Goal: Task Accomplishment & Management: Use online tool/utility

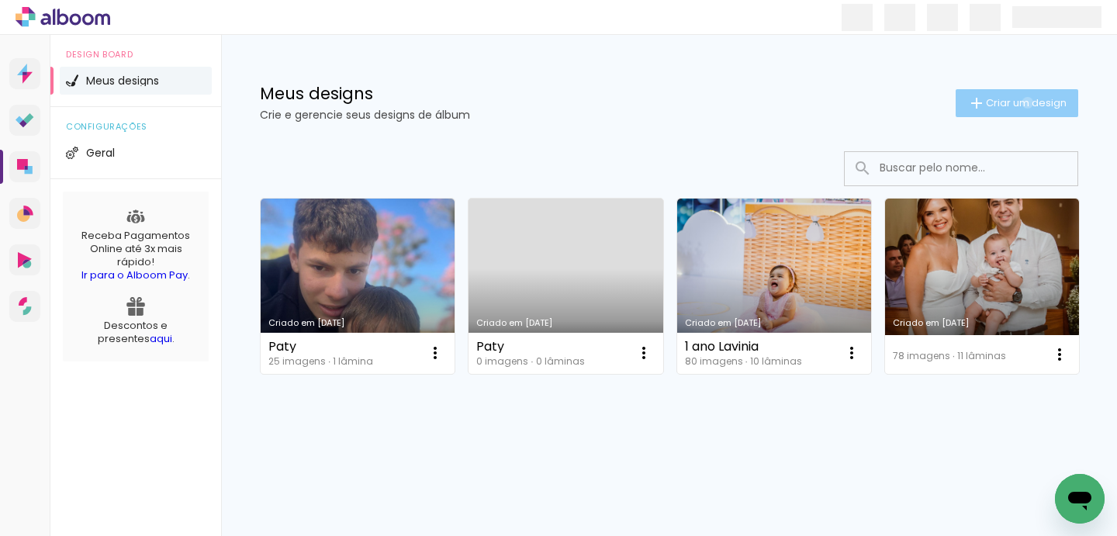
click at [1025, 102] on span "Criar um design" at bounding box center [1026, 103] width 81 height 10
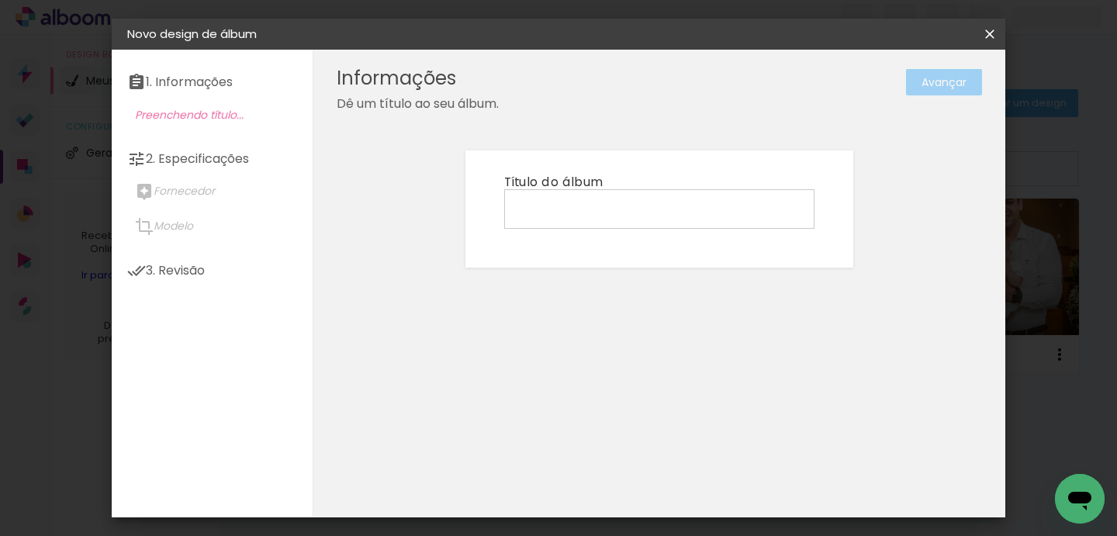
click at [689, 199] on input at bounding box center [659, 208] width 299 height 24
type input "Bella"
type paper-input "Bella"
click at [0, 0] on slot "Avançar" at bounding box center [0, 0] width 0 height 0
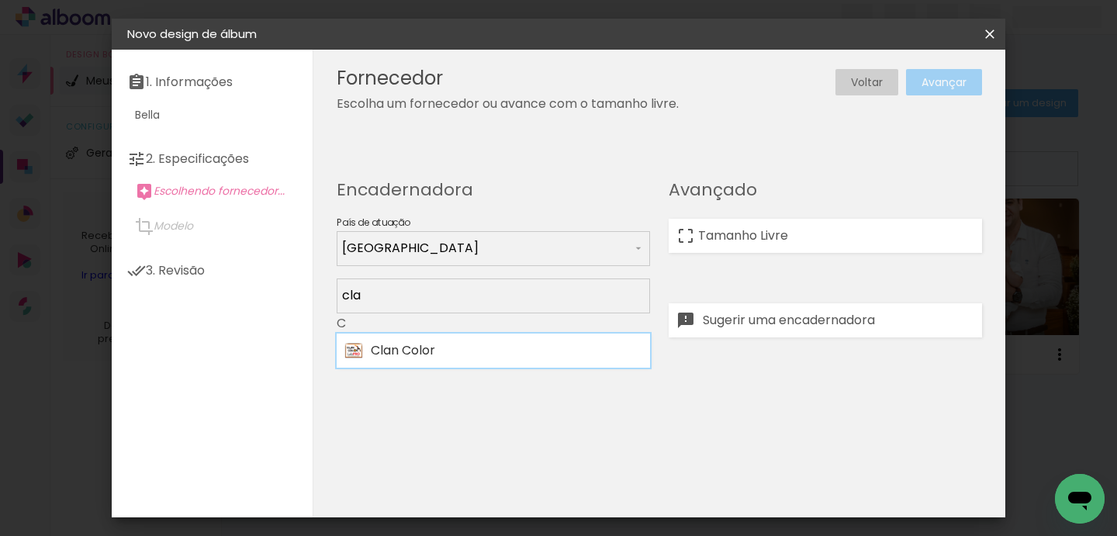
type input "cla"
type paper-input "cla"
click at [487, 356] on div "Clan Color" at bounding box center [506, 350] width 271 height 12
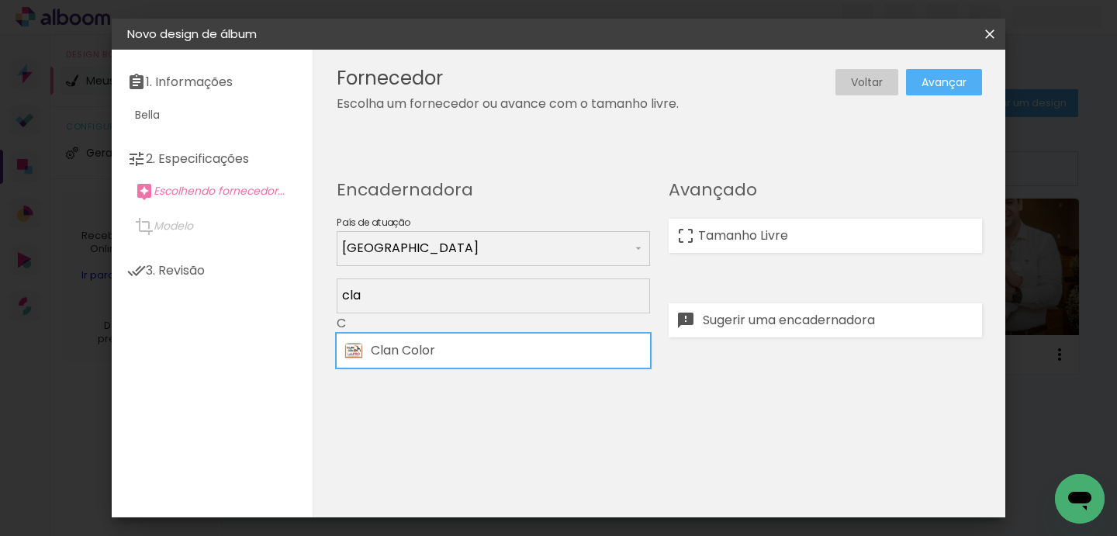
click at [947, 72] on paper-button "Avançar" at bounding box center [944, 82] width 76 height 26
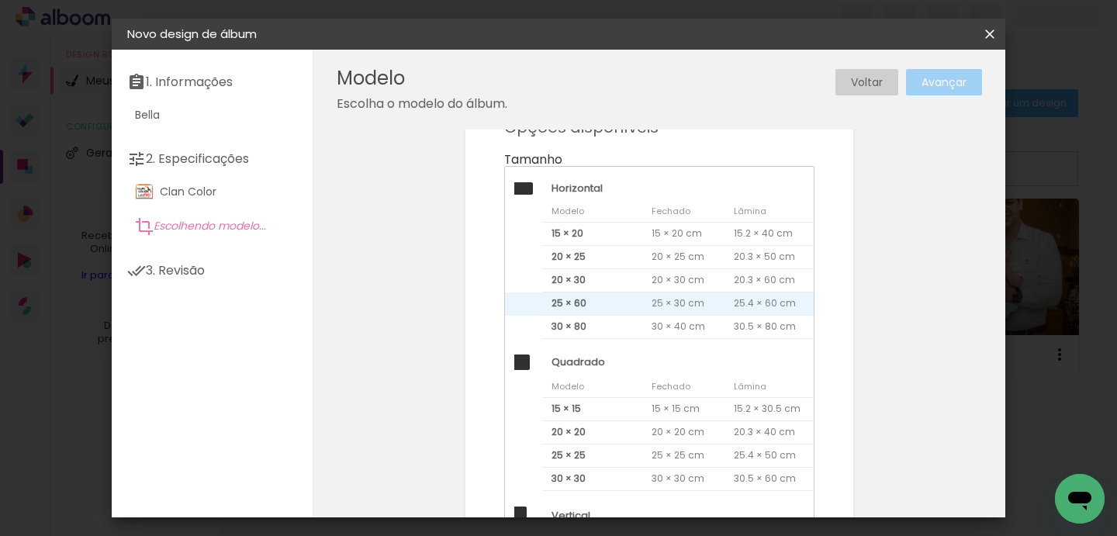
scroll to position [75, 0]
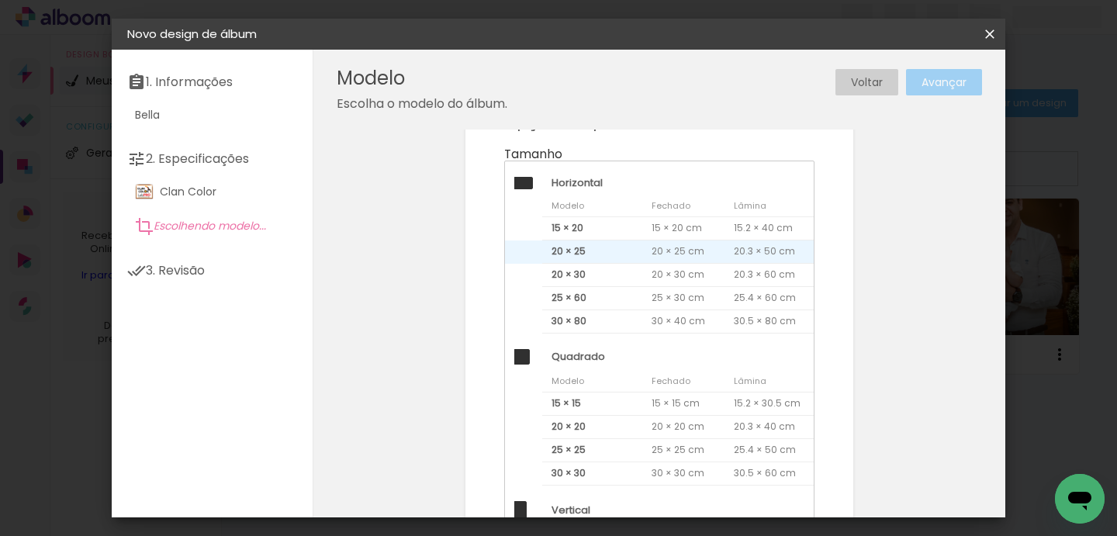
click at [608, 250] on span "20 × 25" at bounding box center [592, 251] width 100 height 23
click at [930, 92] on paper-button "Avançar" at bounding box center [944, 82] width 76 height 26
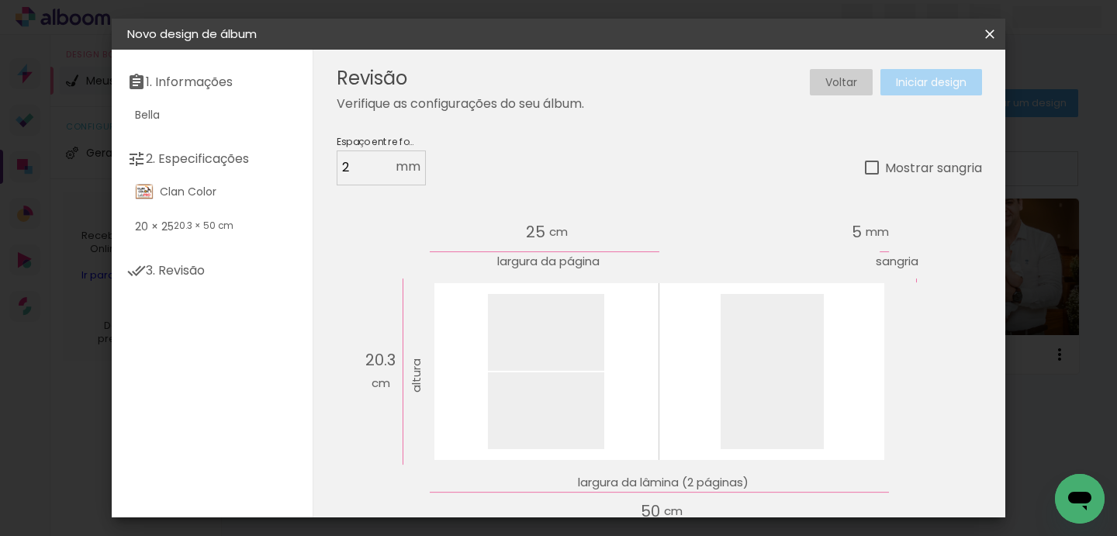
click at [930, 90] on paper-button "Iniciar design" at bounding box center [931, 82] width 102 height 26
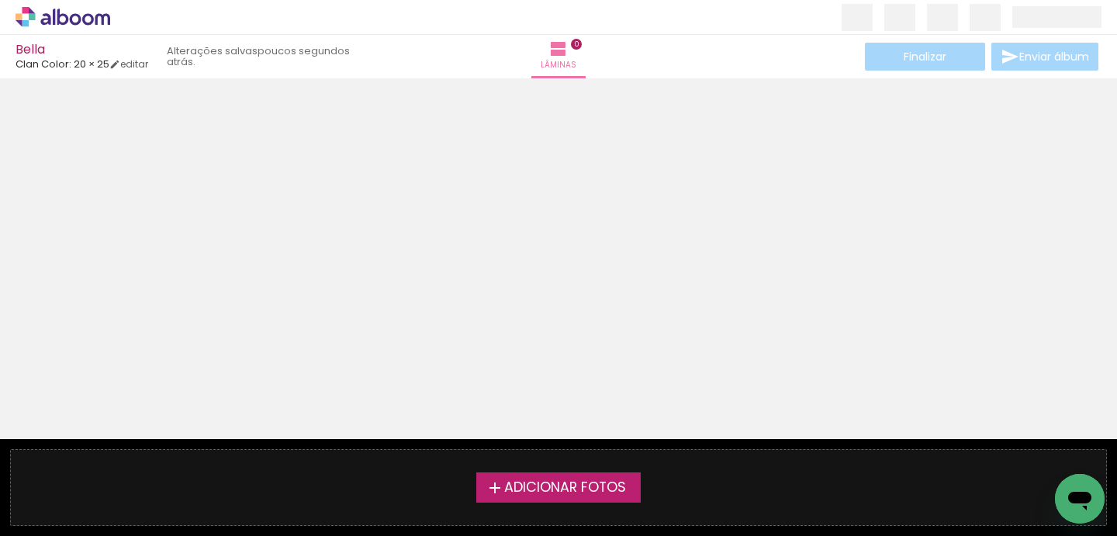
click at [501, 500] on label "Adicionar Fotos" at bounding box center [558, 486] width 165 height 29
click at [0, 0] on input "file" at bounding box center [0, 0] width 0 height 0
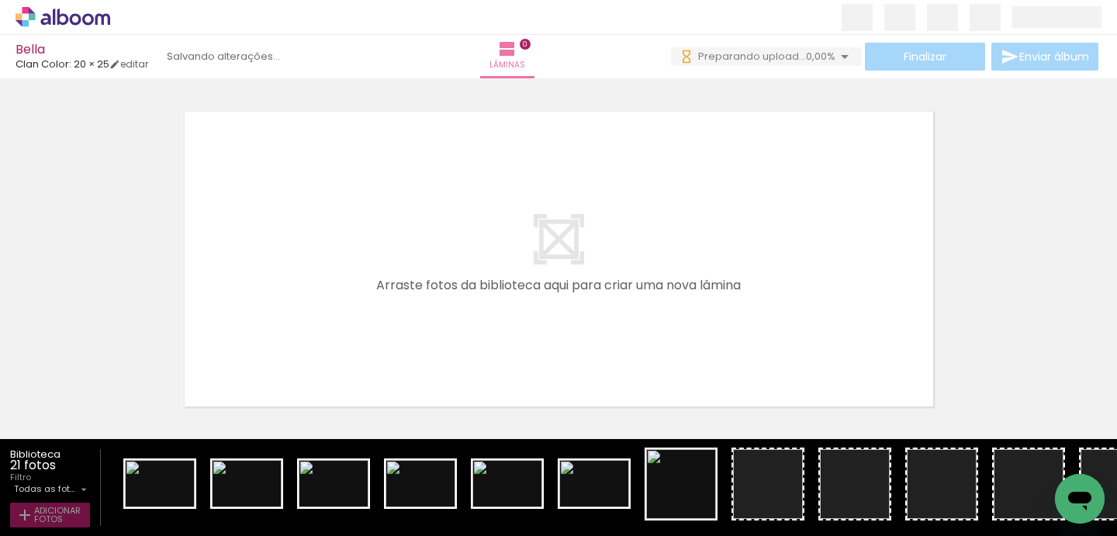
click at [54, 516] on span "Adicionar Fotos" at bounding box center [57, 514] width 47 height 17
click at [0, 0] on input "file" at bounding box center [0, 0] width 0 height 0
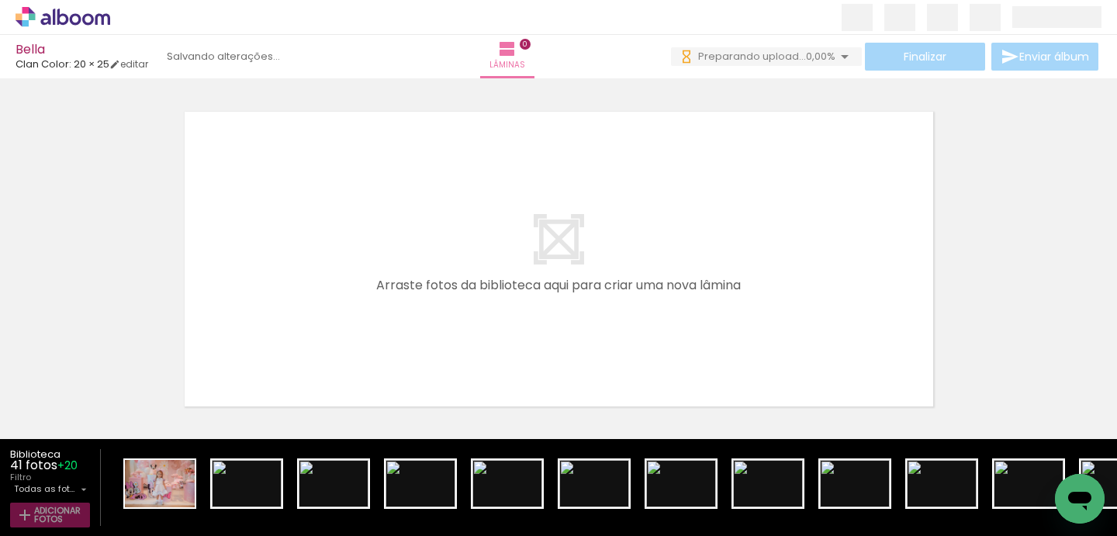
click at [0, 0] on slot "Adicionar Fotos" at bounding box center [0, 0] width 0 height 0
click at [0, 0] on input "file" at bounding box center [0, 0] width 0 height 0
click at [57, 511] on span "Adicionar Fotos" at bounding box center [57, 514] width 47 height 17
click at [0, 0] on input "file" at bounding box center [0, 0] width 0 height 0
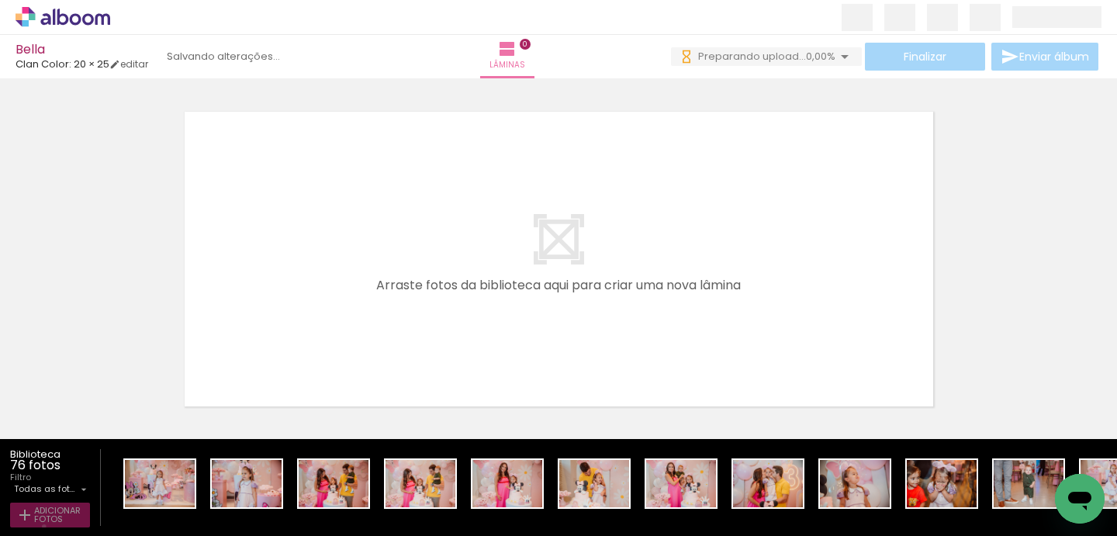
click at [44, 527] on paper-button "Adicionar Fotos" at bounding box center [50, 515] width 80 height 25
click at [0, 0] on input "file" at bounding box center [0, 0] width 0 height 0
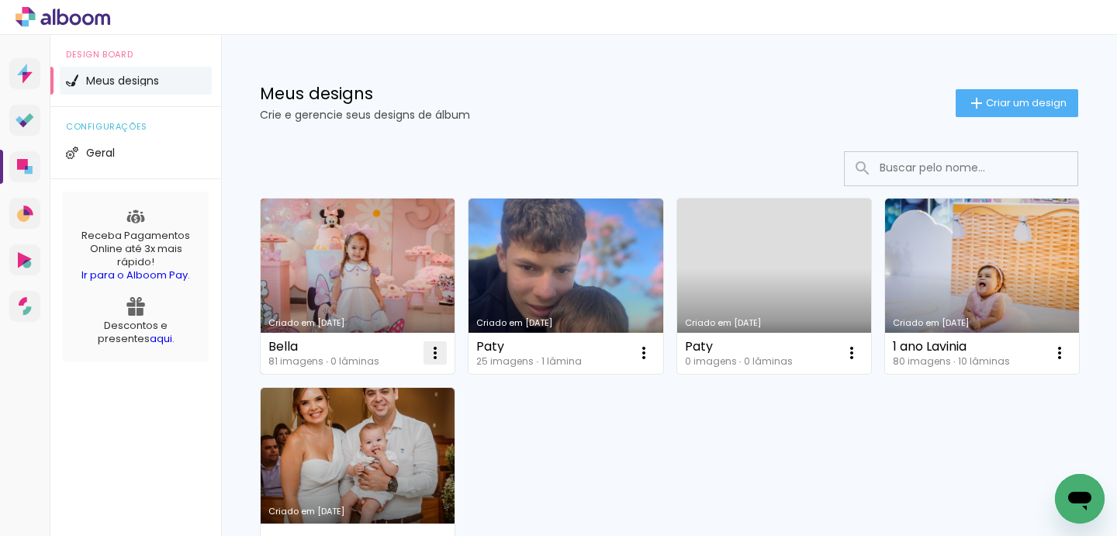
click at [440, 346] on iron-icon at bounding box center [435, 353] width 19 height 19
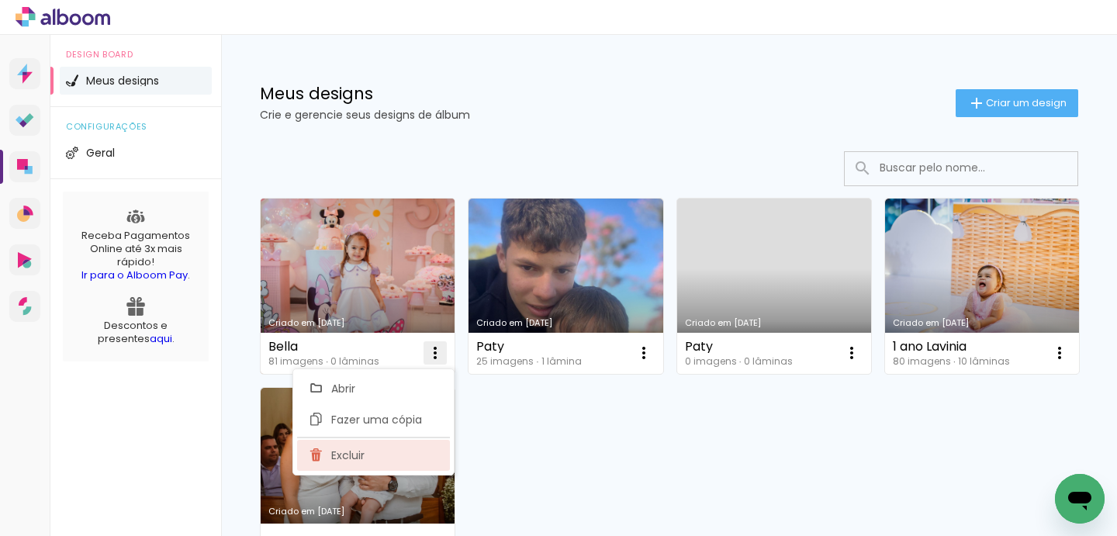
click at [360, 453] on span "Excluir" at bounding box center [347, 455] width 33 height 11
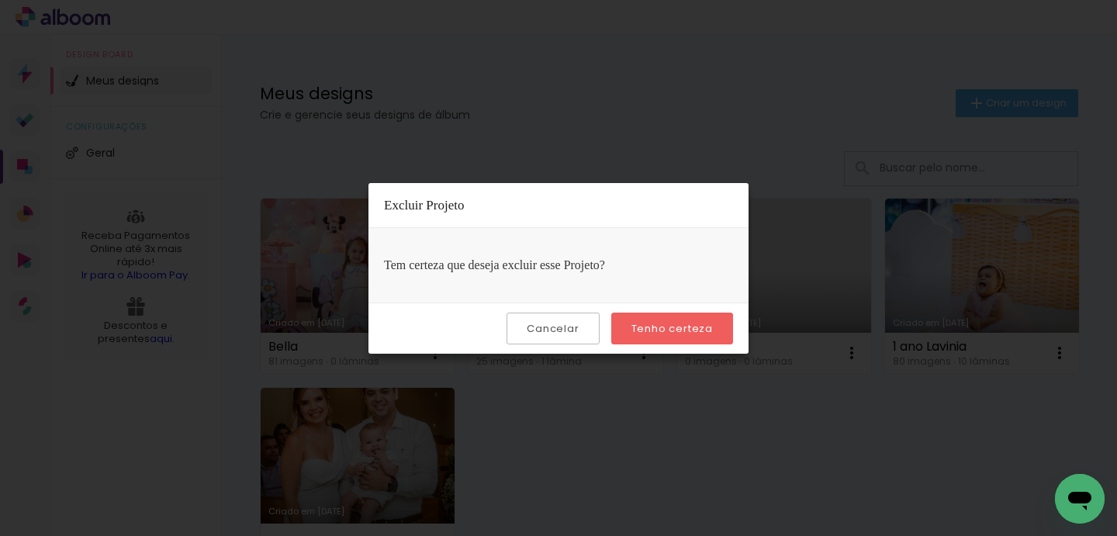
click at [0, 0] on slot "Tenho certeza" at bounding box center [0, 0] width 0 height 0
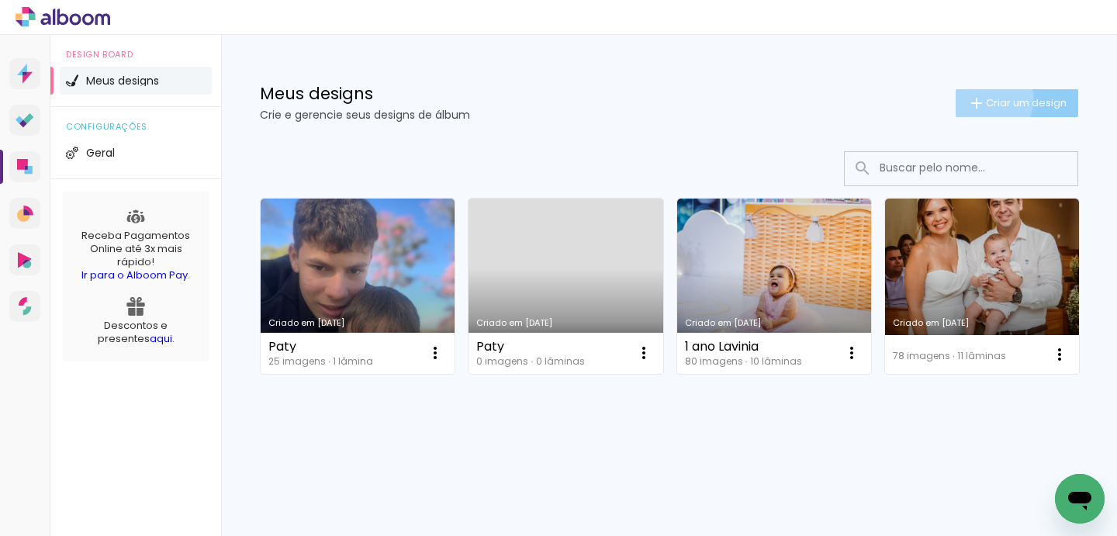
click at [981, 98] on iron-icon at bounding box center [976, 103] width 19 height 19
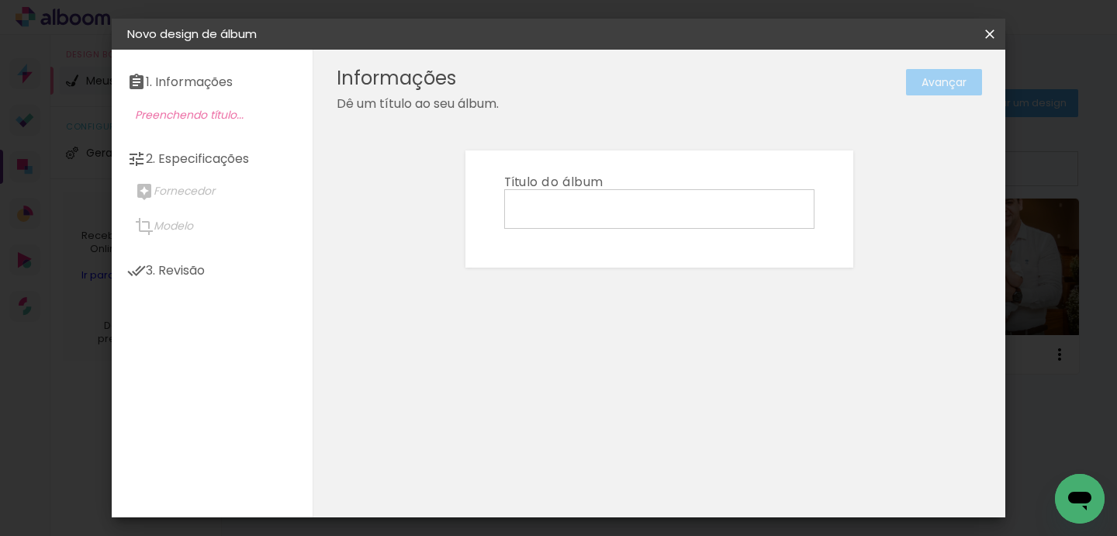
click at [599, 211] on input at bounding box center [659, 208] width 299 height 24
type input "B"
type input "3 anos [PERSON_NAME]"
type paper-input "3 anos [PERSON_NAME]"
click at [0, 0] on slot "Avançar" at bounding box center [0, 0] width 0 height 0
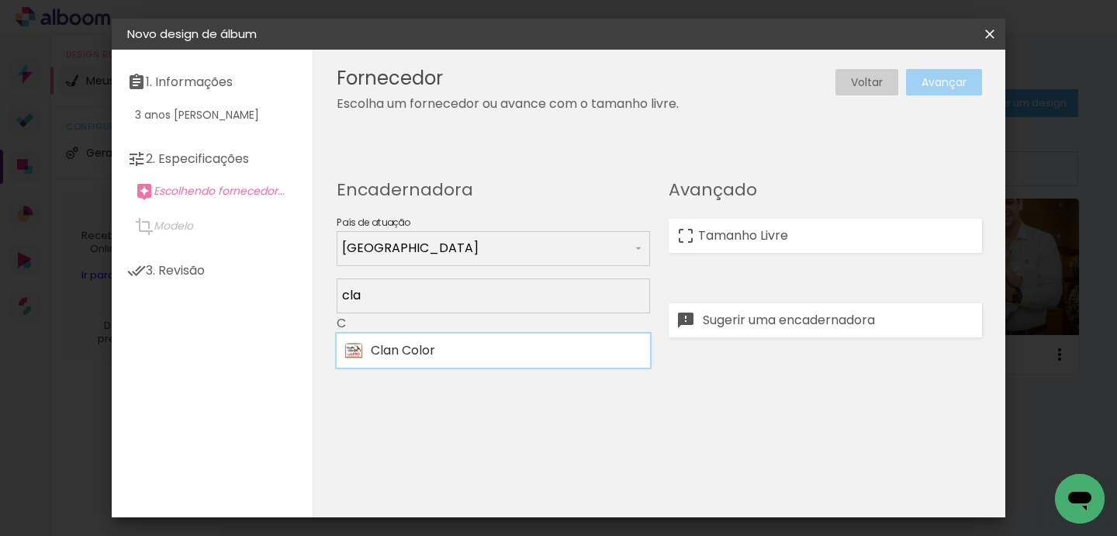
type input "cla"
type paper-input "cla"
click at [499, 353] on div "Clan Color" at bounding box center [506, 350] width 271 height 12
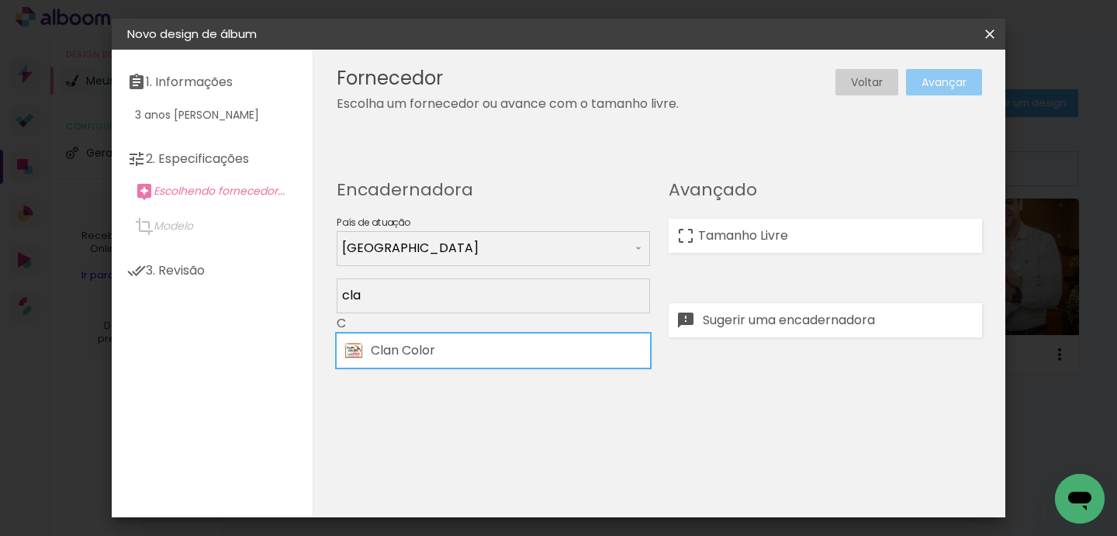
click at [0, 0] on slot "Avançar" at bounding box center [0, 0] width 0 height 0
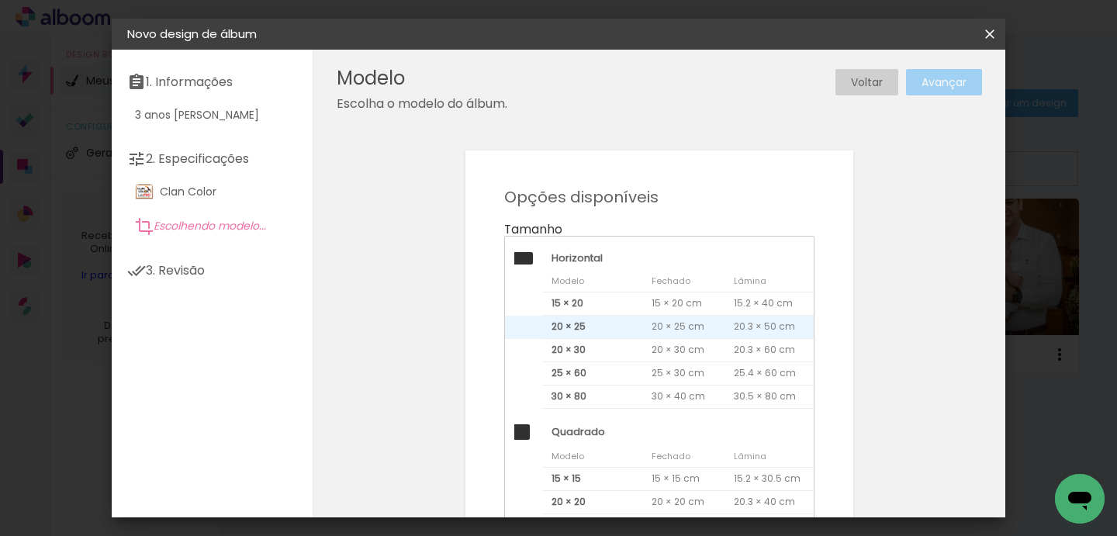
click at [608, 329] on span "20 × 25" at bounding box center [592, 327] width 100 height 23
click at [0, 0] on slot "Avançar" at bounding box center [0, 0] width 0 height 0
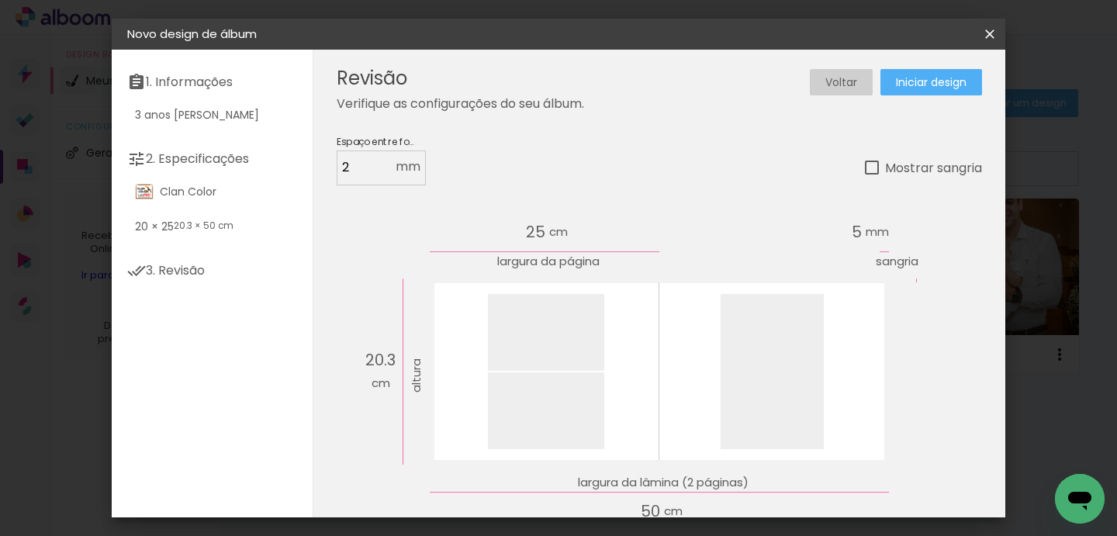
click at [918, 87] on span "Iniciar design" at bounding box center [931, 82] width 71 height 11
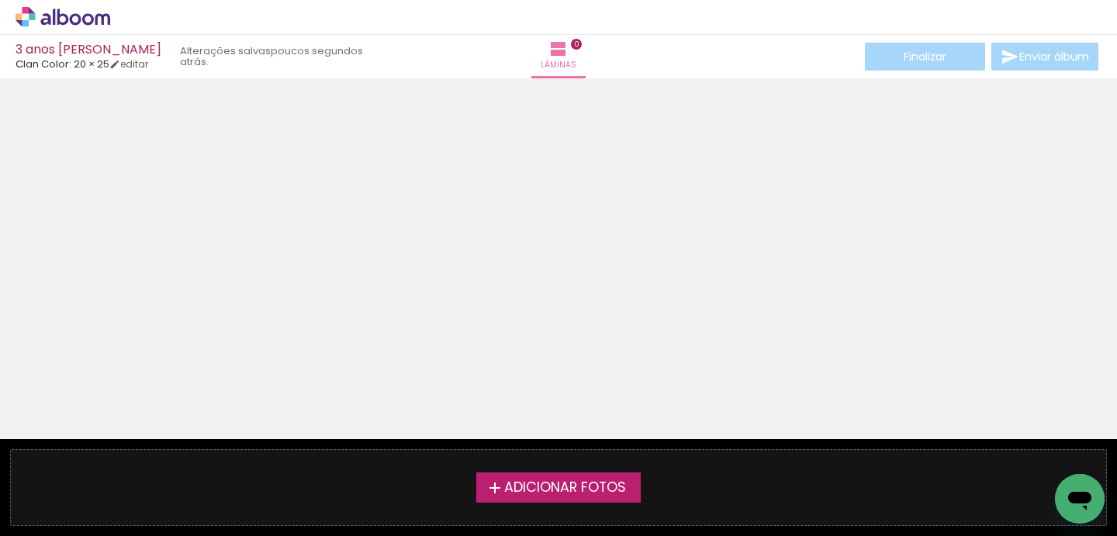
click at [558, 489] on span "Adicionar Fotos" at bounding box center [565, 488] width 122 height 14
click at [0, 0] on input "file" at bounding box center [0, 0] width 0 height 0
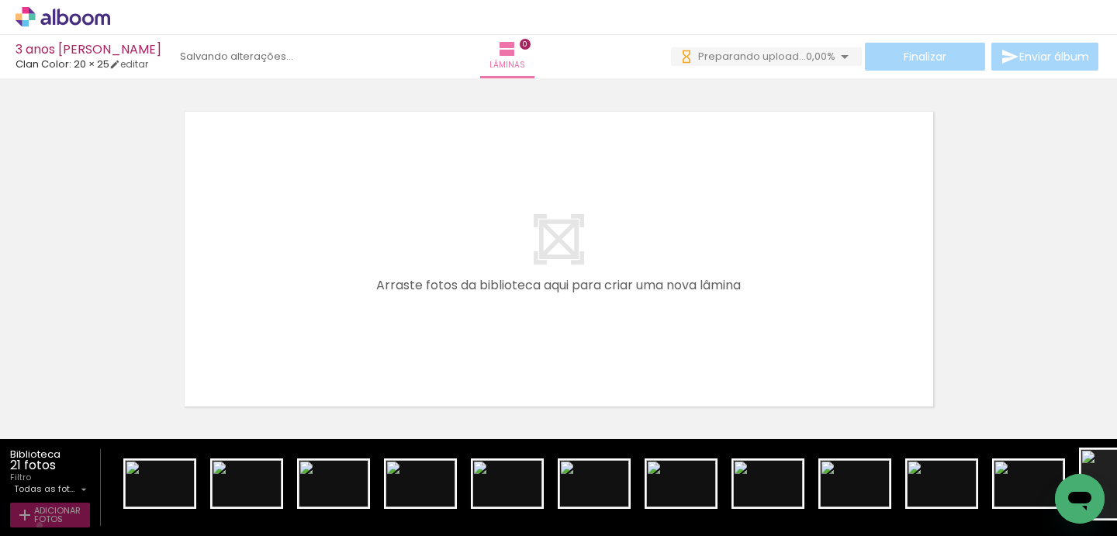
click at [40, 526] on paper-button "Adicionar Fotos" at bounding box center [50, 515] width 80 height 25
click at [0, 0] on input "file" at bounding box center [0, 0] width 0 height 0
click at [74, 520] on span "Adicionar Fotos" at bounding box center [57, 514] width 47 height 17
click at [0, 0] on input "file" at bounding box center [0, 0] width 0 height 0
click at [40, 511] on span "Adicionar Fotos" at bounding box center [57, 514] width 47 height 17
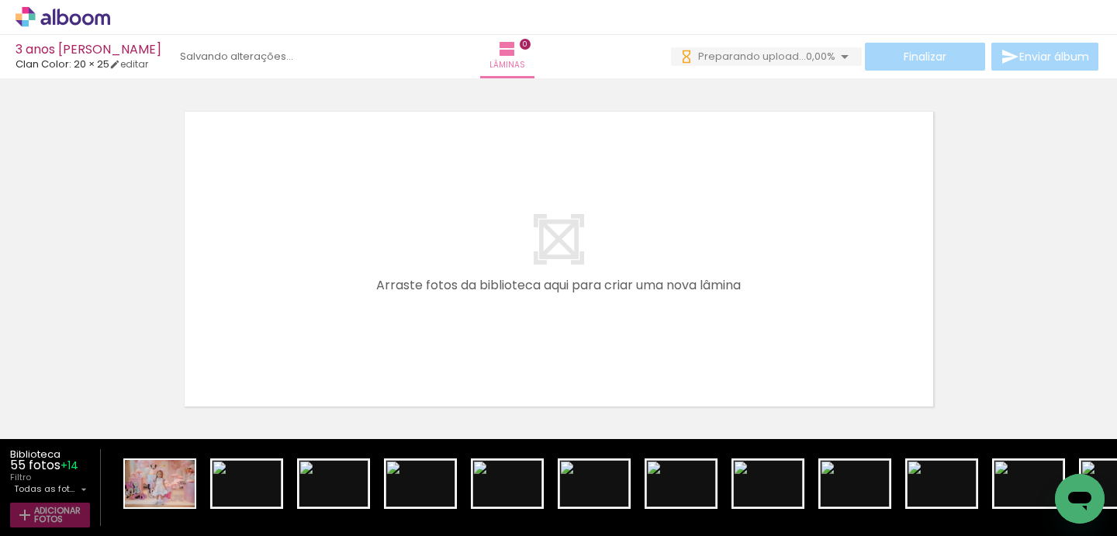
click at [0, 0] on input "file" at bounding box center [0, 0] width 0 height 0
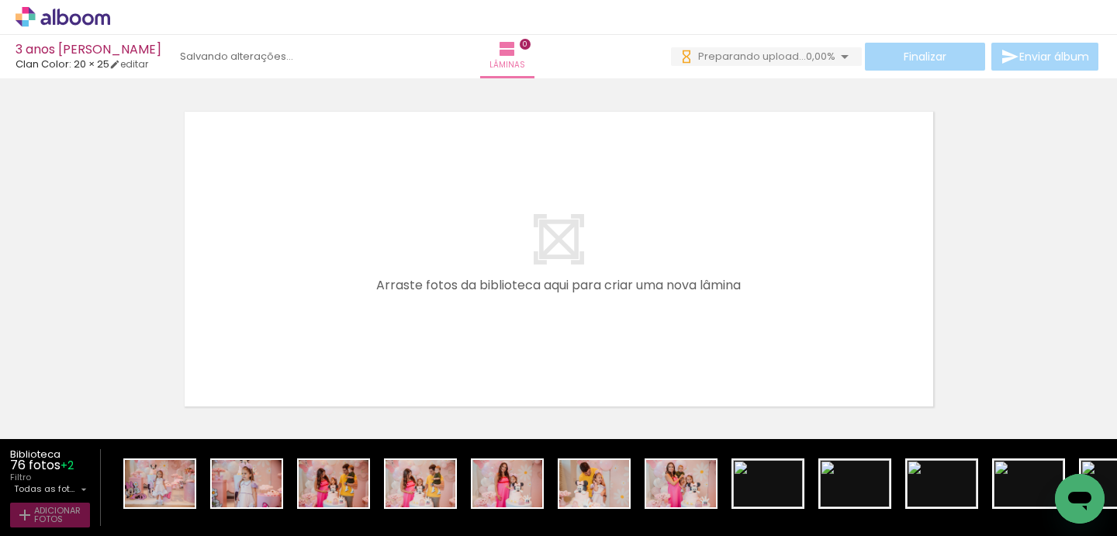
click at [45, 521] on span "Adicionar Fotos" at bounding box center [57, 514] width 47 height 17
click at [0, 0] on input "file" at bounding box center [0, 0] width 0 height 0
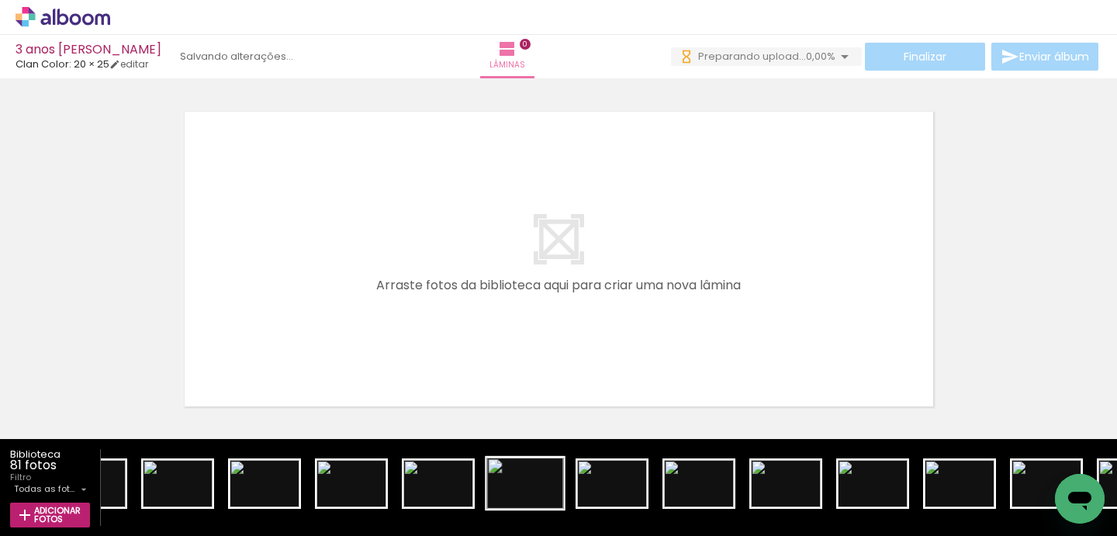
scroll to position [0, 1390]
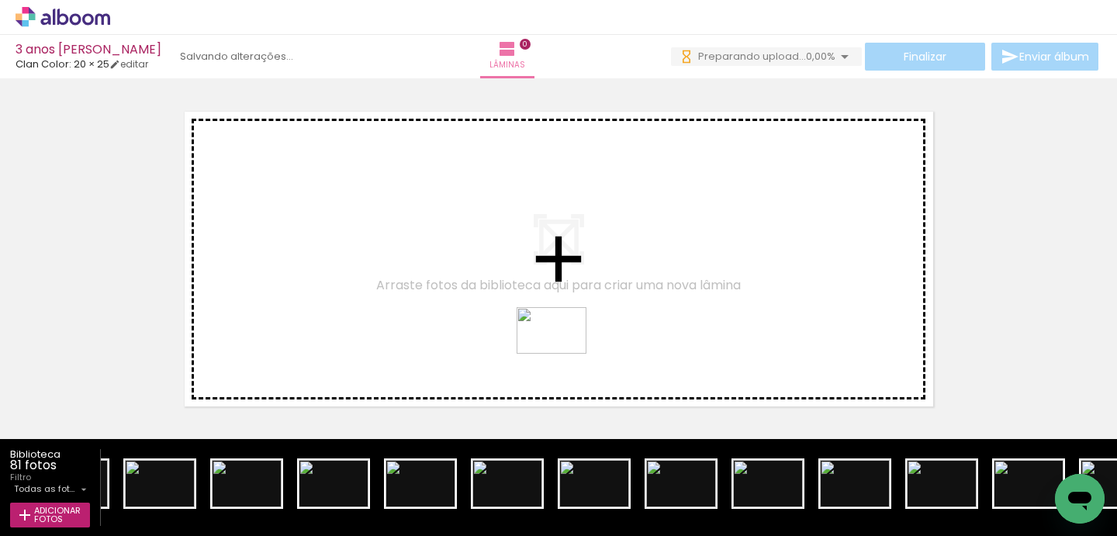
drag, startPoint x: 595, startPoint y: 495, endPoint x: 562, endPoint y: 344, distance: 153.9
click at [562, 345] on quentale-workspace at bounding box center [558, 268] width 1117 height 536
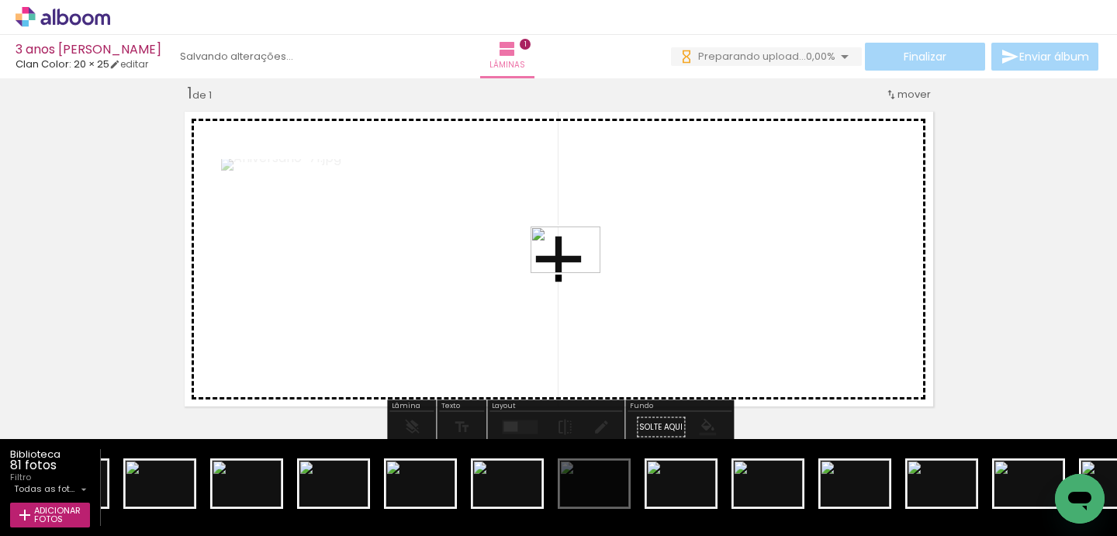
click at [575, 271] on quentale-workspace at bounding box center [558, 268] width 1117 height 536
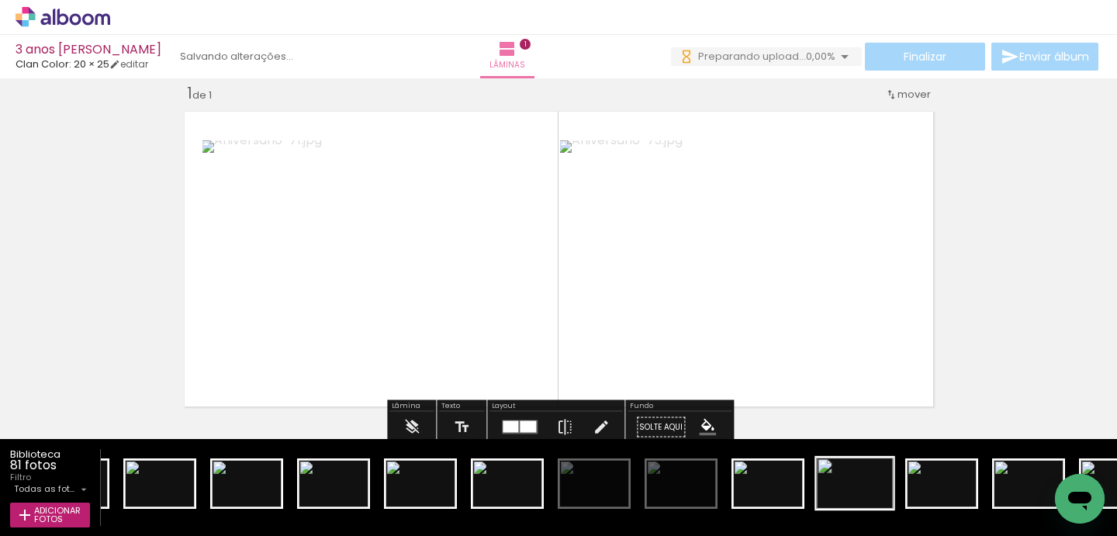
scroll to position [0, 0]
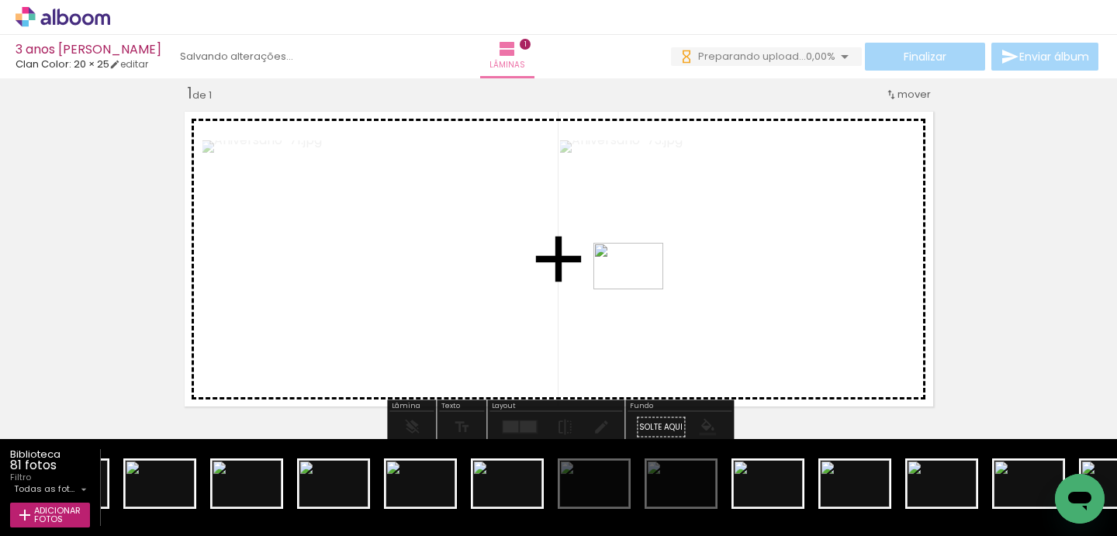
drag, startPoint x: 1022, startPoint y: 501, endPoint x: 640, endPoint y: 289, distance: 437.1
click at [640, 289] on quentale-workspace at bounding box center [558, 268] width 1117 height 536
drag, startPoint x: 935, startPoint y: 492, endPoint x: 657, endPoint y: 260, distance: 362.9
click at [657, 260] on quentale-workspace at bounding box center [558, 268] width 1117 height 536
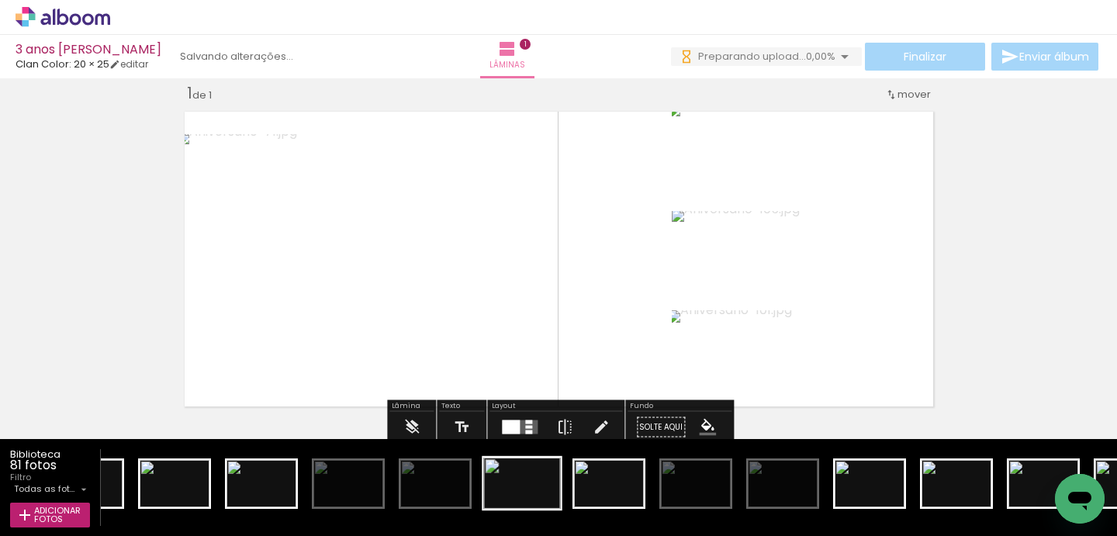
scroll to position [0, 1636]
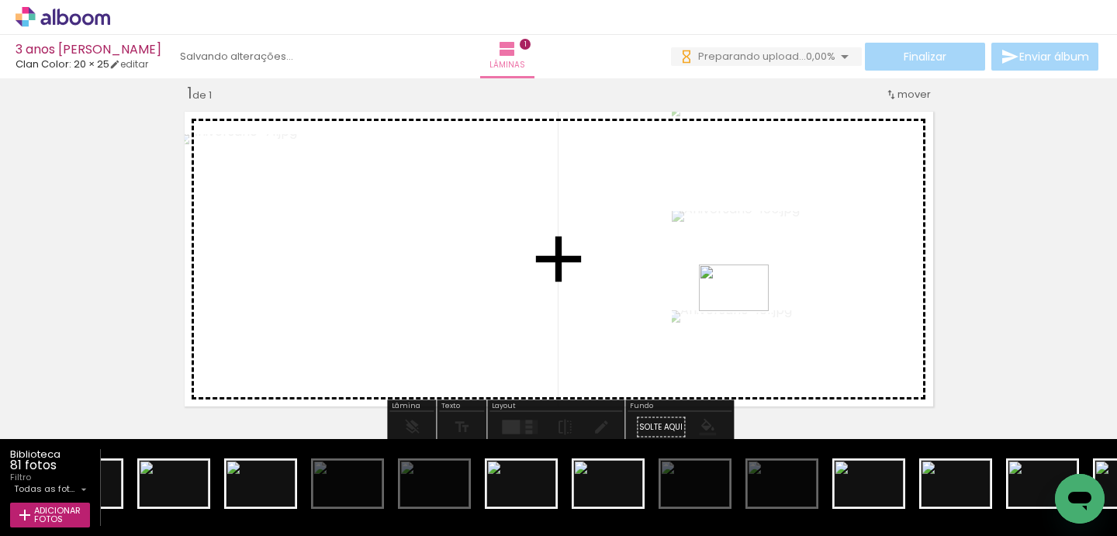
drag, startPoint x: 978, startPoint y: 499, endPoint x: 745, endPoint y: 311, distance: 298.9
click at [745, 311] on quentale-workspace at bounding box center [558, 268] width 1117 height 536
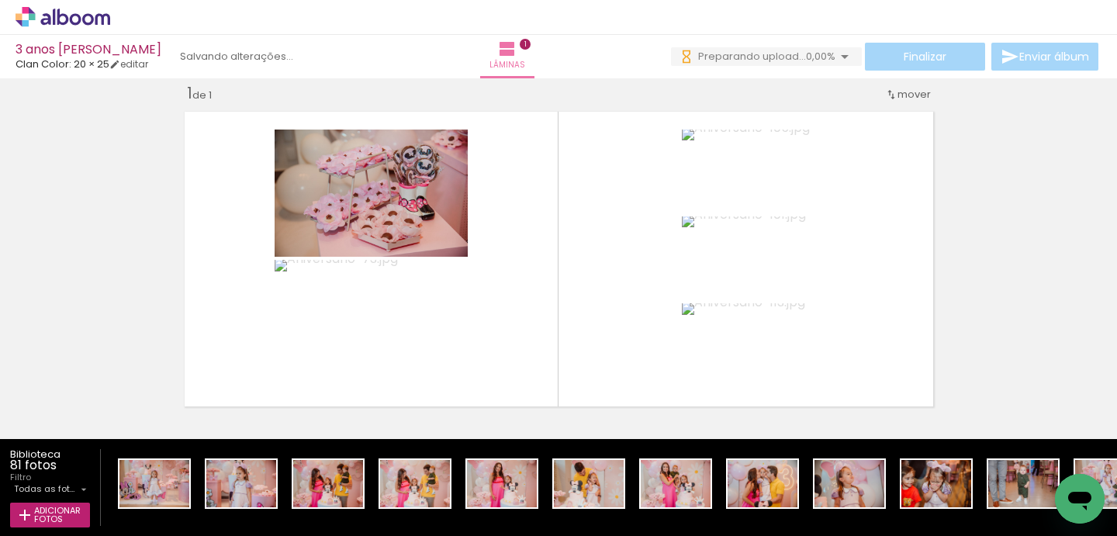
scroll to position [0, 0]
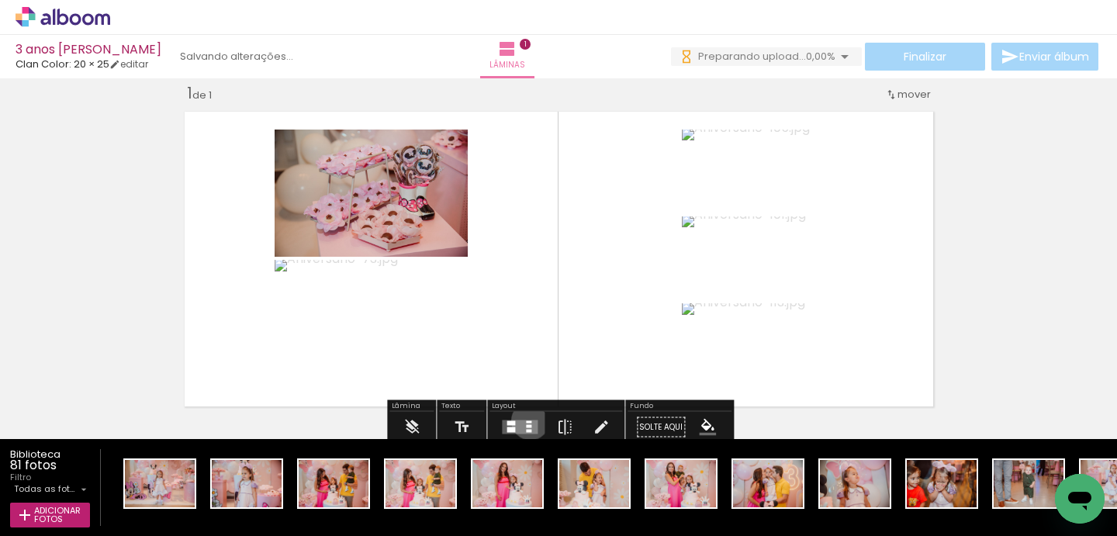
click at [527, 420] on quentale-layouter at bounding box center [520, 427] width 36 height 14
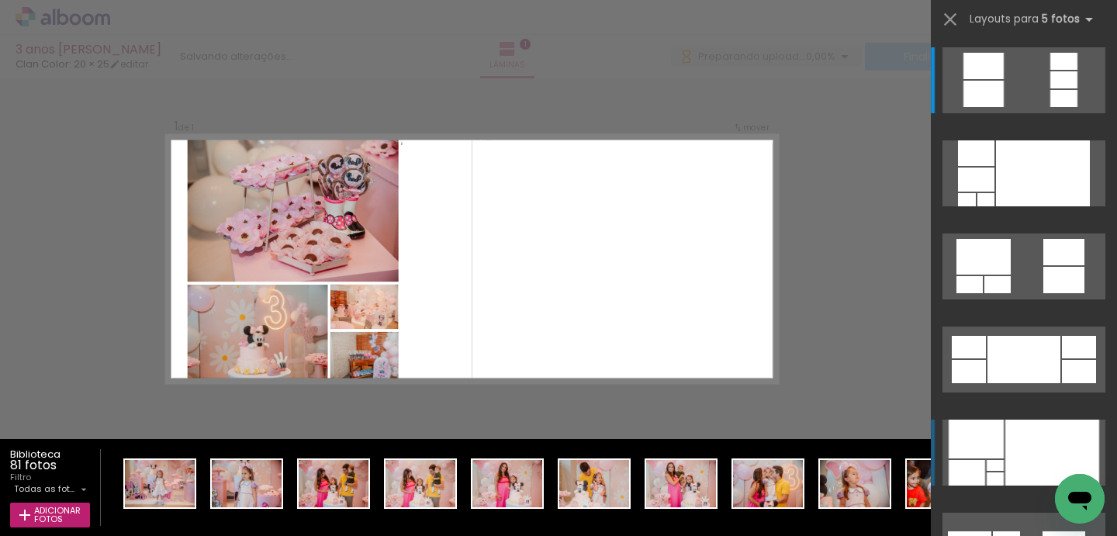
click at [1021, 442] on div at bounding box center [1052, 453] width 94 height 66
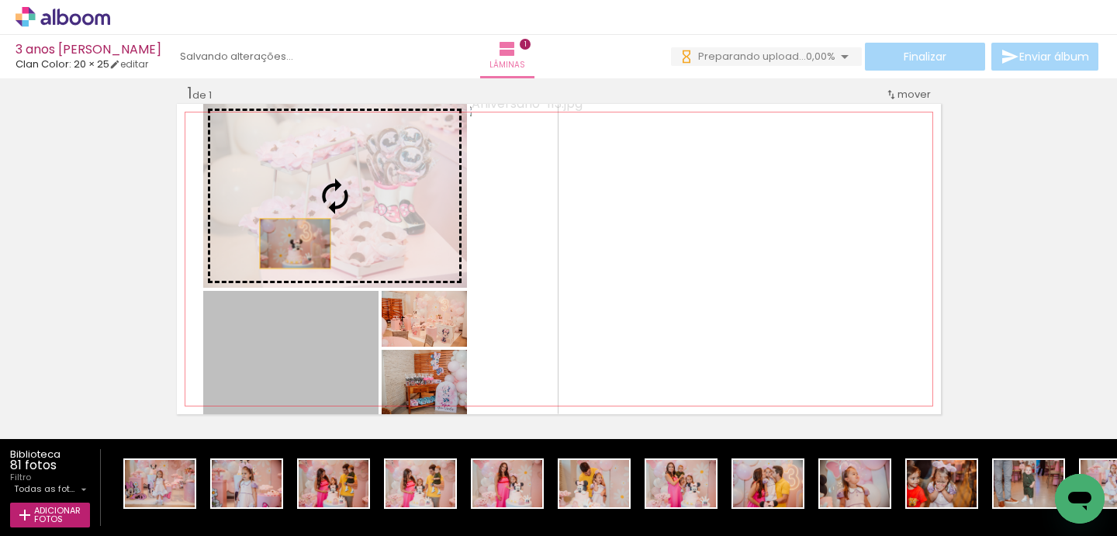
drag, startPoint x: 277, startPoint y: 351, endPoint x: 295, endPoint y: 244, distance: 109.3
click at [0, 0] on slot at bounding box center [0, 0] width 0 height 0
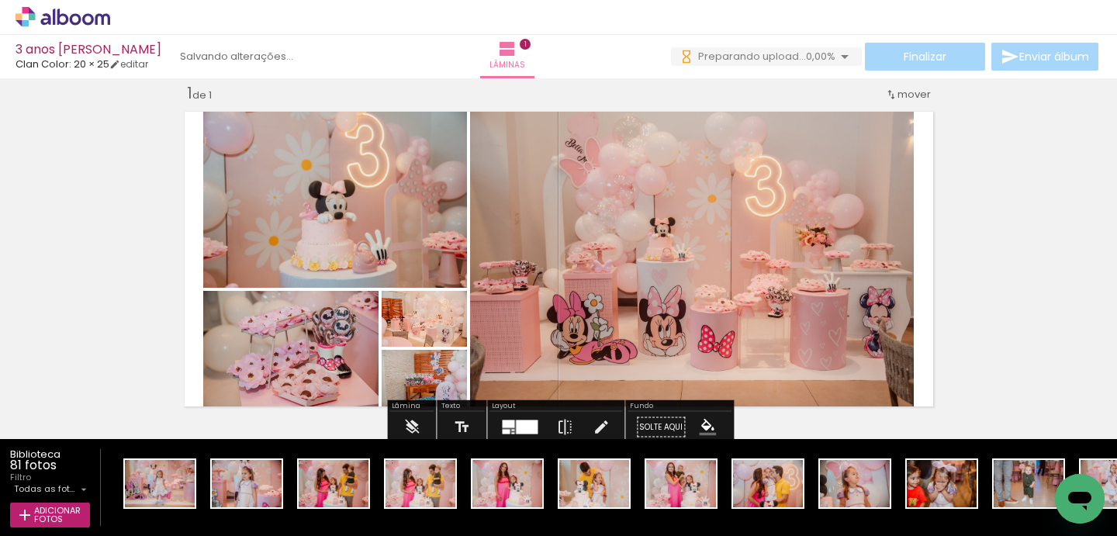
click at [523, 429] on div at bounding box center [527, 427] width 22 height 14
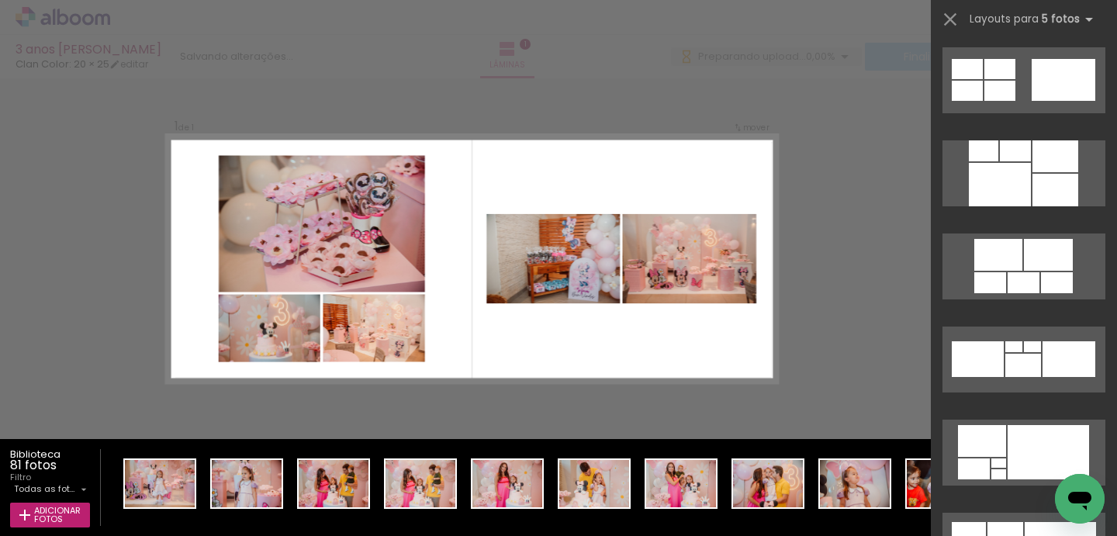
scroll to position [1674, 0]
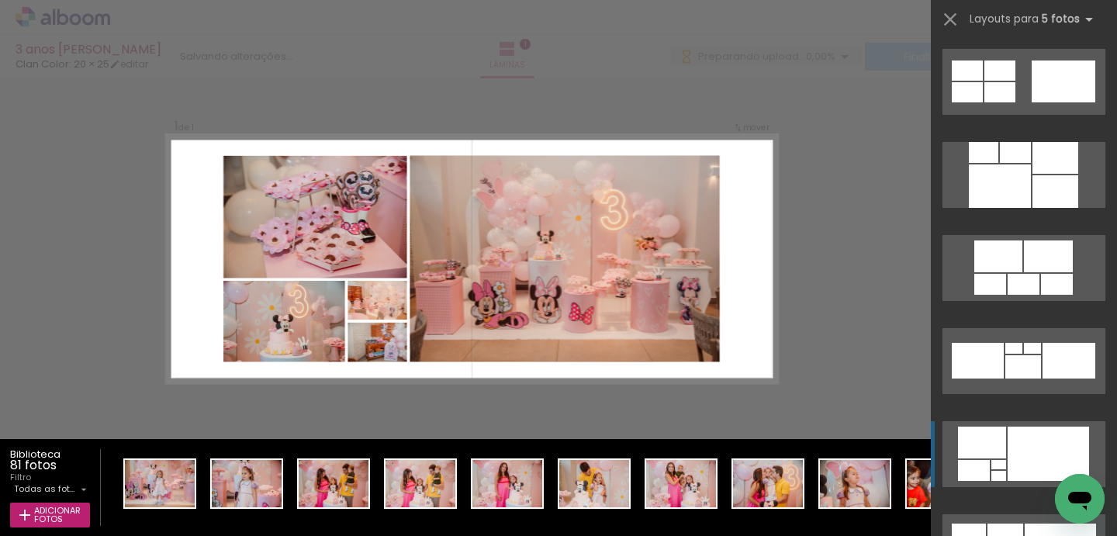
click at [1052, 430] on div at bounding box center [1047, 454] width 81 height 54
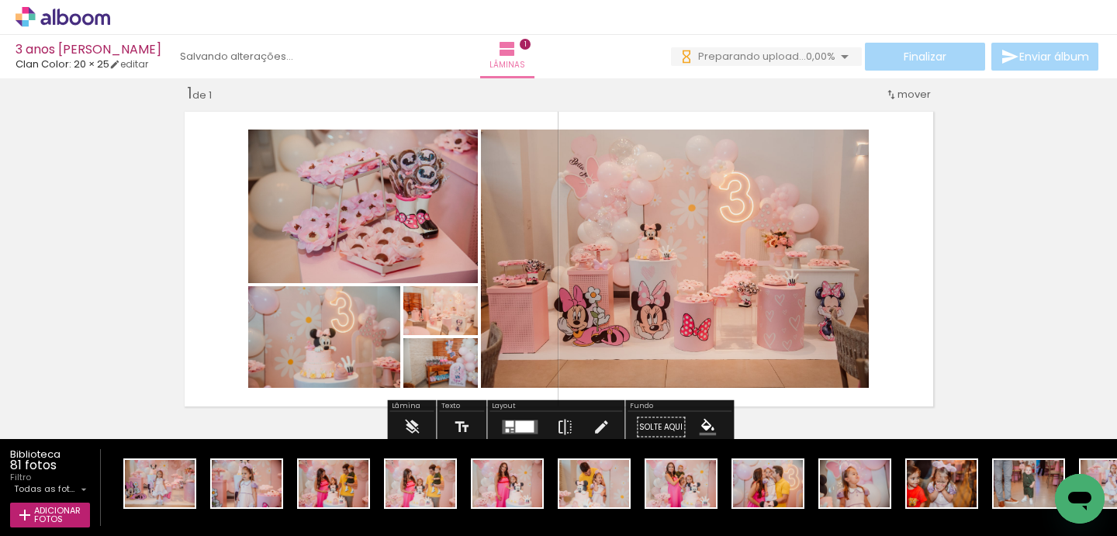
click at [515, 424] on div at bounding box center [524, 427] width 19 height 12
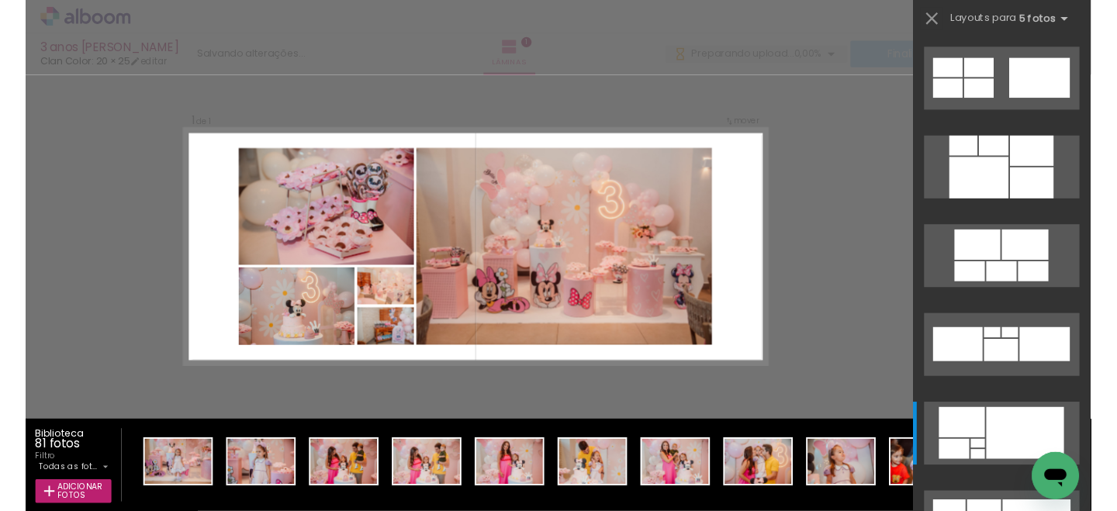
scroll to position [2048, 0]
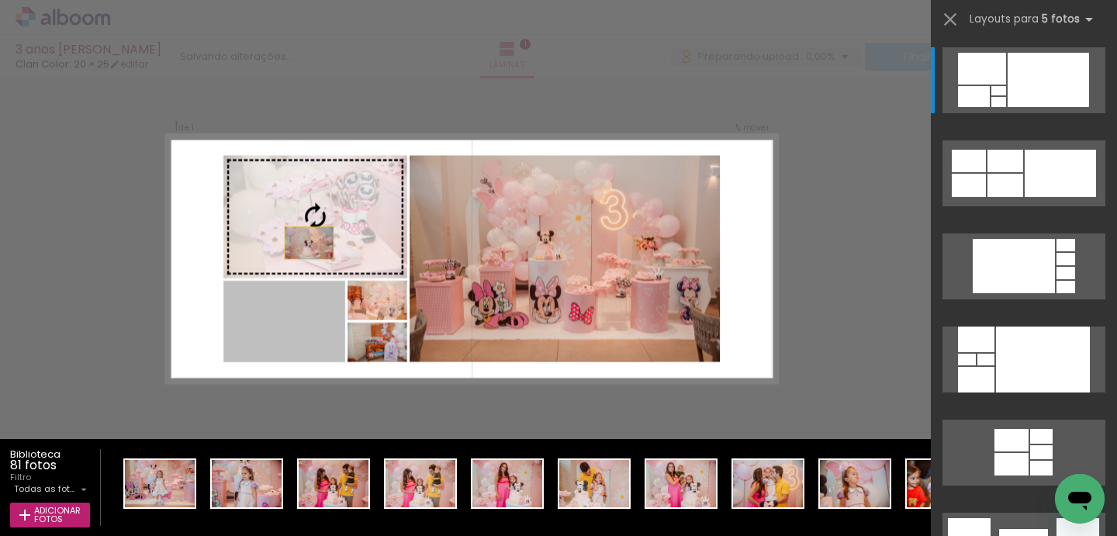
drag, startPoint x: 316, startPoint y: 339, endPoint x: 315, endPoint y: 216, distance: 122.6
click at [0, 0] on slot at bounding box center [0, 0] width 0 height 0
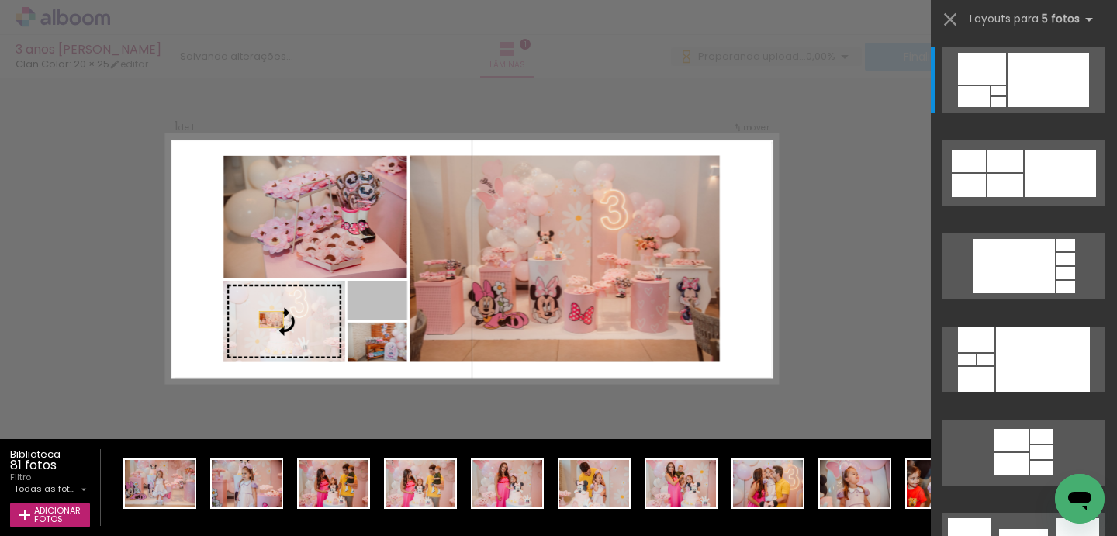
drag, startPoint x: 390, startPoint y: 312, endPoint x: 244, endPoint y: 322, distance: 146.9
click at [0, 0] on slot at bounding box center [0, 0] width 0 height 0
drag, startPoint x: 377, startPoint y: 309, endPoint x: 240, endPoint y: 324, distance: 138.2
click at [0, 0] on slot at bounding box center [0, 0] width 0 height 0
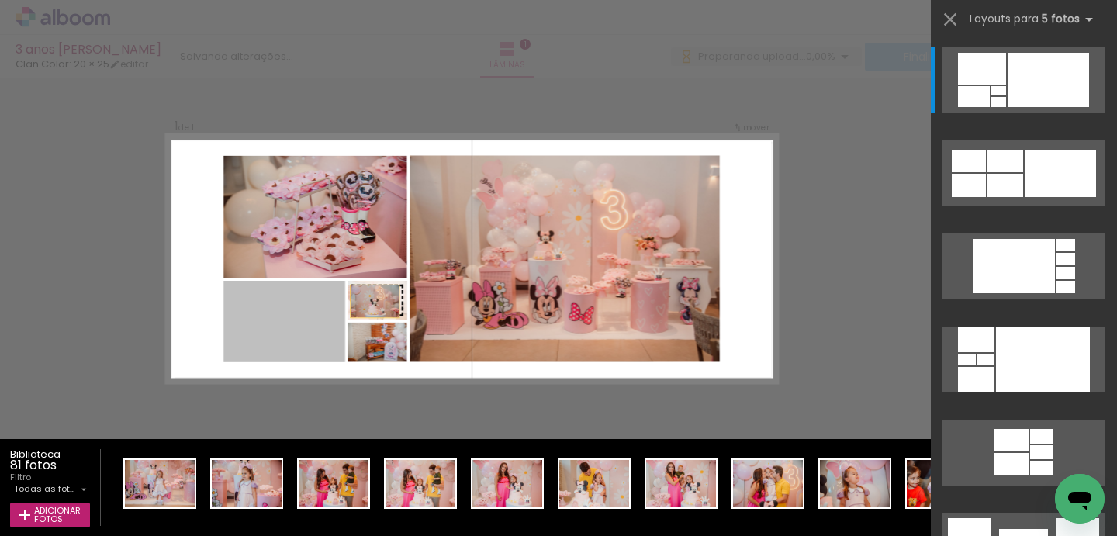
drag, startPoint x: 284, startPoint y: 320, endPoint x: 400, endPoint y: 292, distance: 119.8
click at [0, 0] on slot at bounding box center [0, 0] width 0 height 0
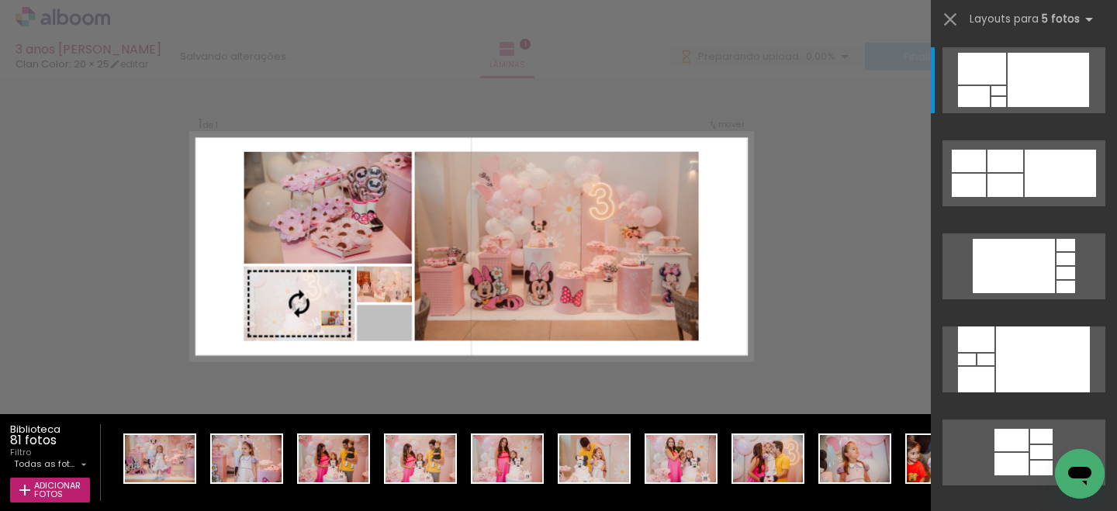
drag, startPoint x: 385, startPoint y: 330, endPoint x: 319, endPoint y: 316, distance: 68.1
click at [0, 0] on slot at bounding box center [0, 0] width 0 height 0
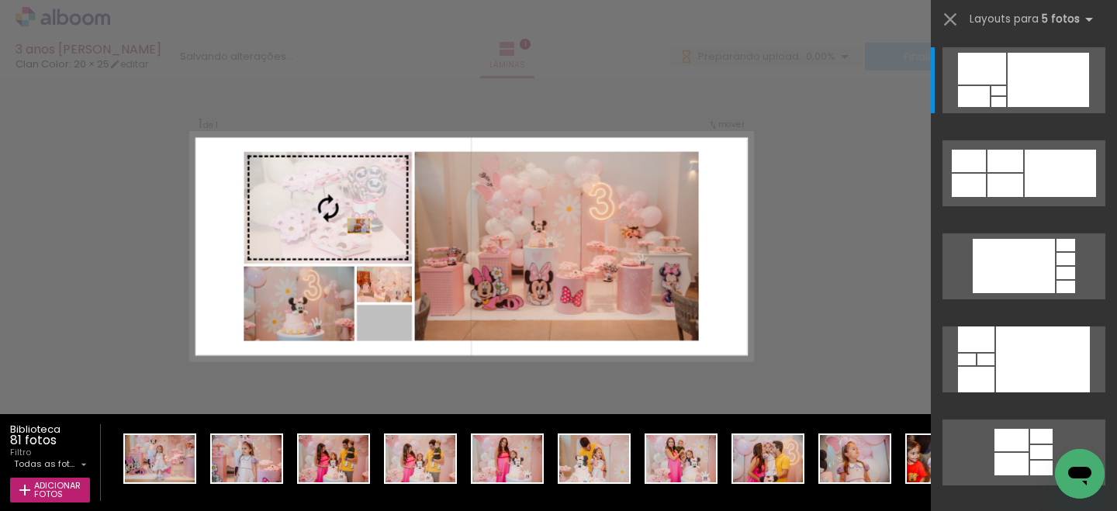
drag, startPoint x: 400, startPoint y: 333, endPoint x: 351, endPoint y: 200, distance: 141.3
click at [0, 0] on slot at bounding box center [0, 0] width 0 height 0
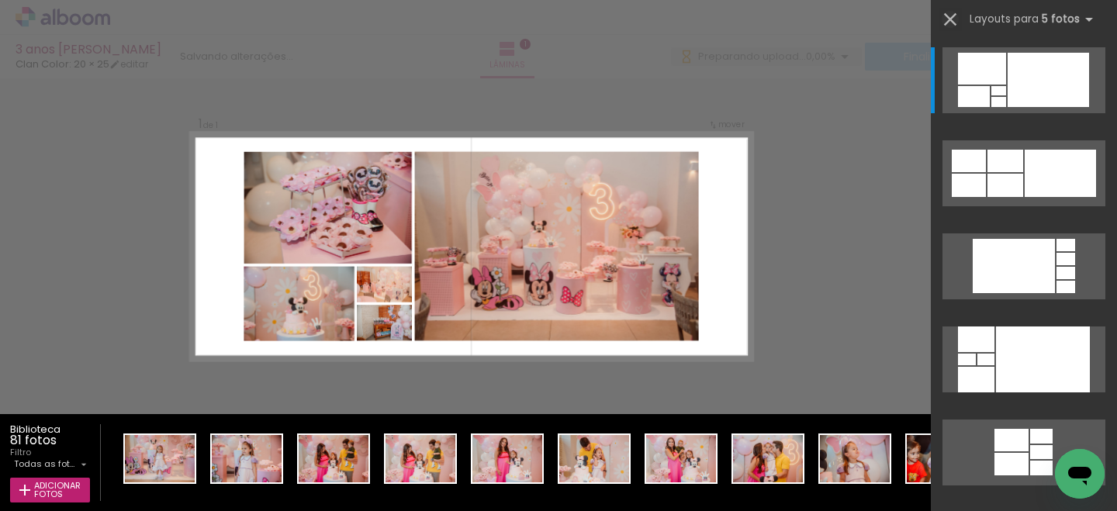
click at [948, 19] on iron-icon at bounding box center [950, 20] width 22 height 22
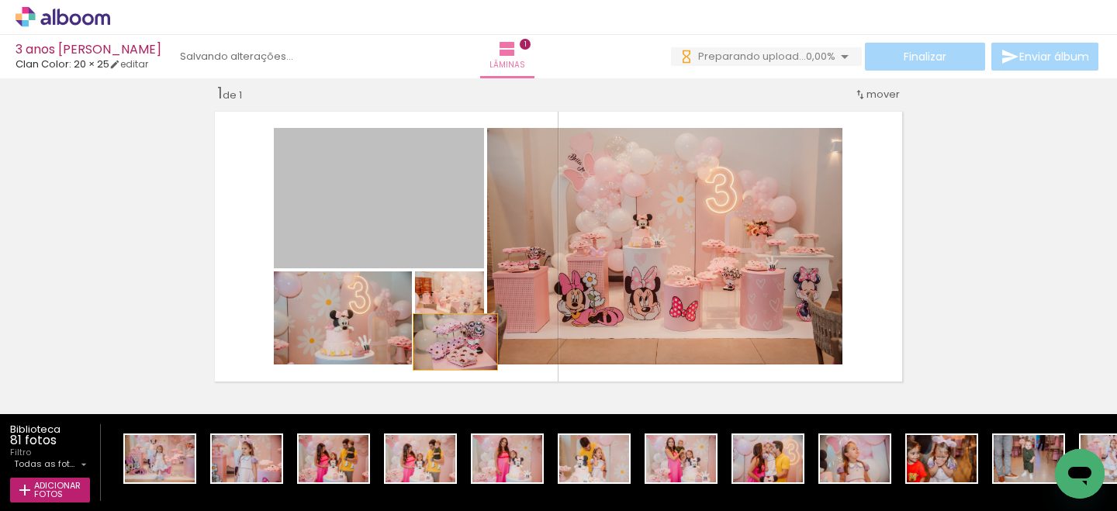
drag, startPoint x: 379, startPoint y: 220, endPoint x: 455, endPoint y: 342, distance: 143.5
click at [0, 0] on slot at bounding box center [0, 0] width 0 height 0
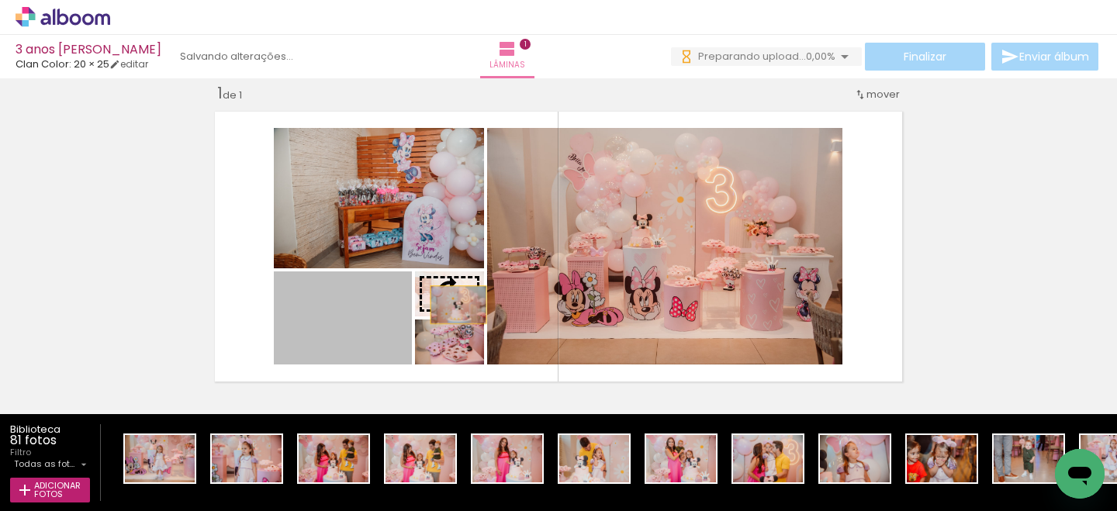
drag, startPoint x: 372, startPoint y: 354, endPoint x: 458, endPoint y: 305, distance: 99.0
click at [0, 0] on slot at bounding box center [0, 0] width 0 height 0
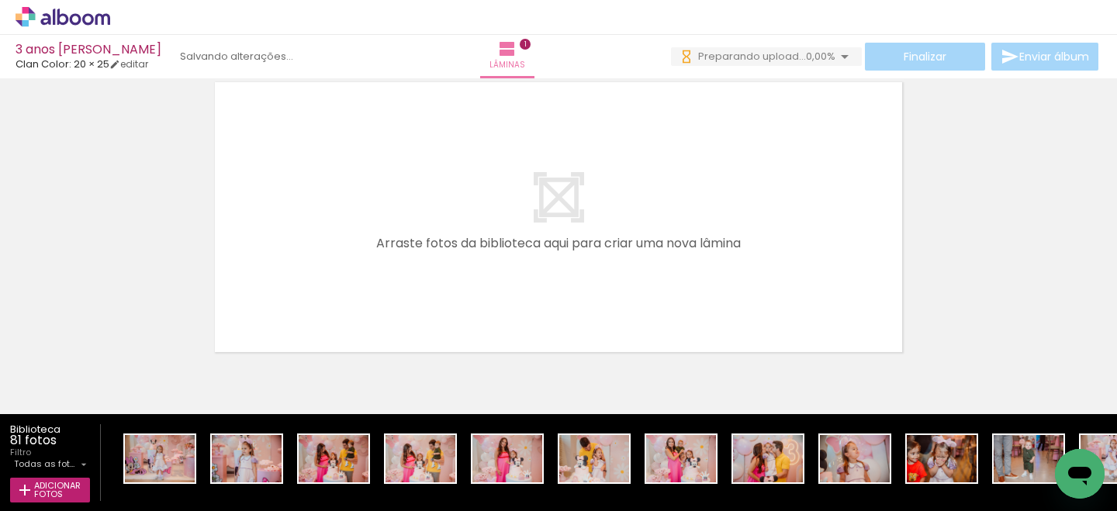
scroll to position [0, 0]
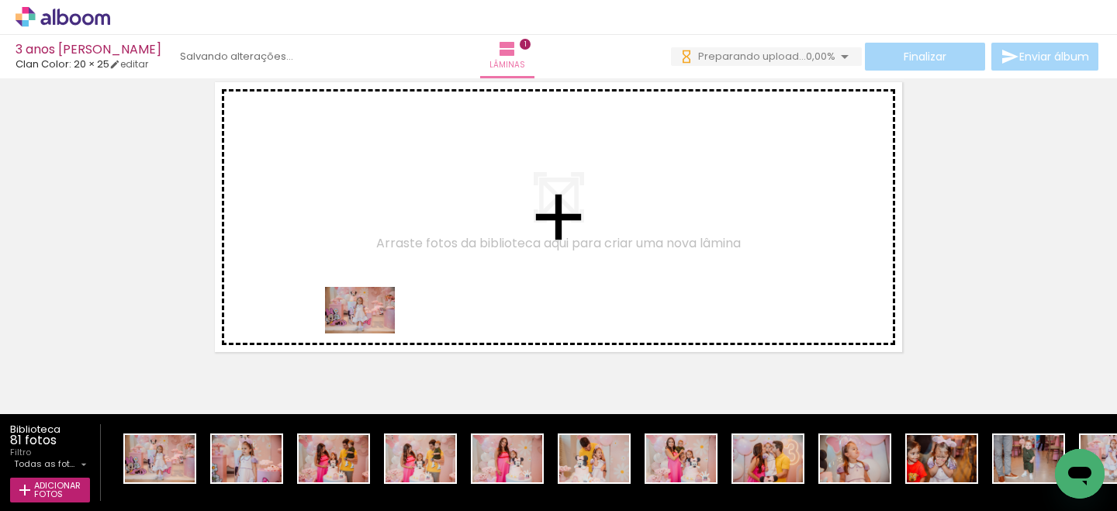
drag, startPoint x: 183, startPoint y: 474, endPoint x: 373, endPoint y: 333, distance: 236.7
click at [373, 333] on quentale-workspace at bounding box center [558, 255] width 1117 height 511
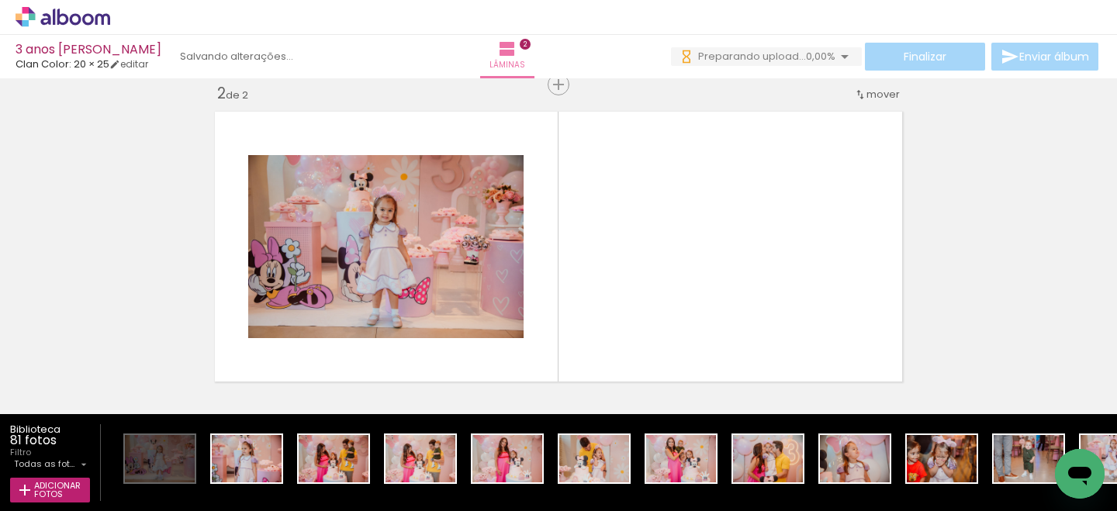
scroll to position [344, 0]
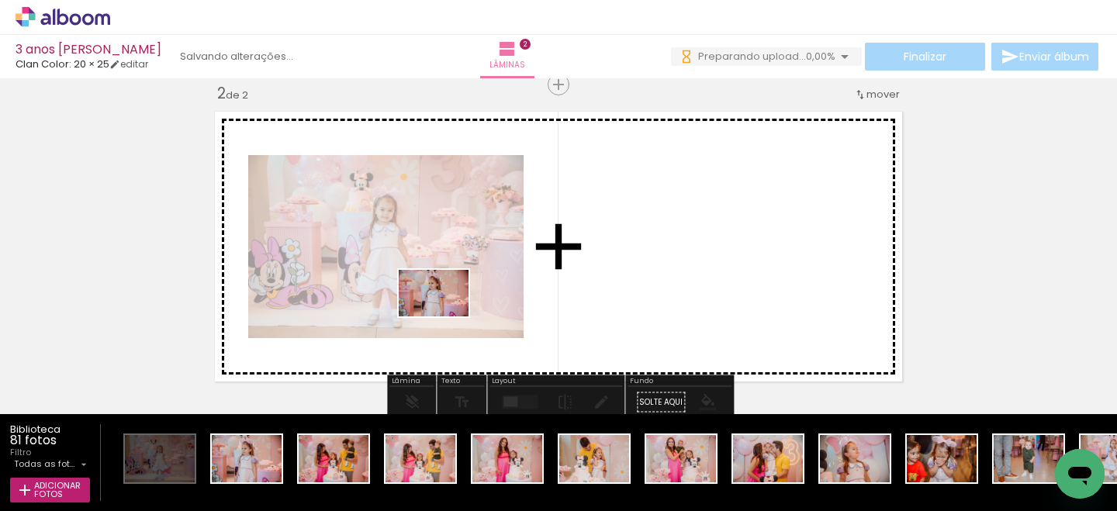
drag, startPoint x: 266, startPoint y: 463, endPoint x: 445, endPoint y: 316, distance: 231.5
click at [445, 316] on quentale-workspace at bounding box center [558, 255] width 1117 height 511
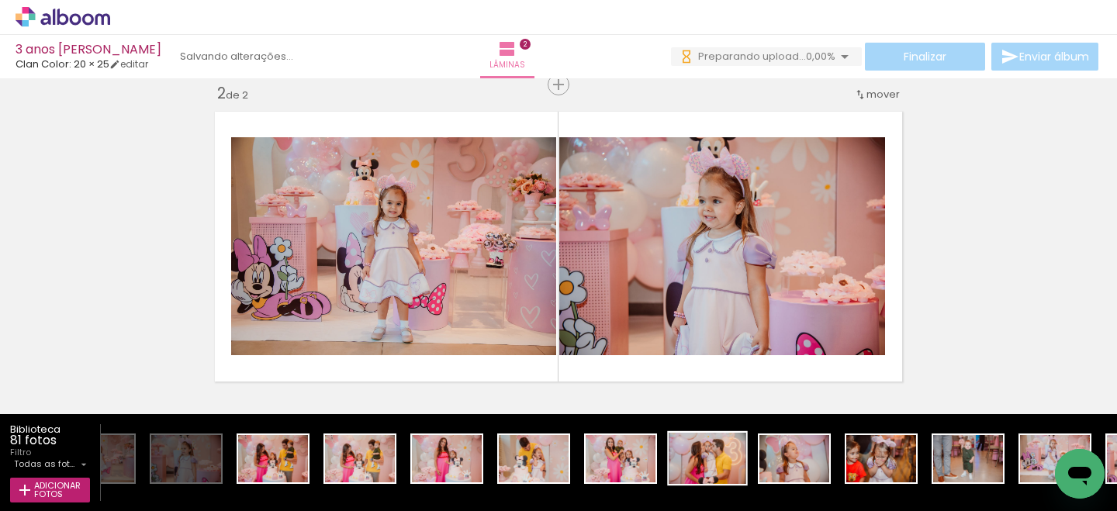
scroll to position [0, 74]
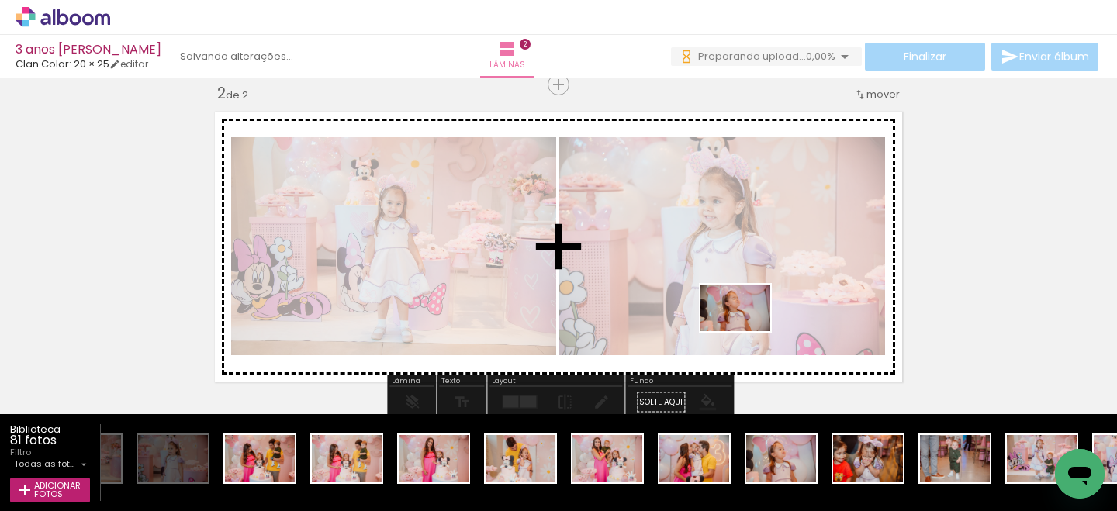
drag, startPoint x: 776, startPoint y: 465, endPoint x: 747, endPoint y: 331, distance: 137.4
click at [747, 331] on quentale-workspace at bounding box center [558, 255] width 1117 height 511
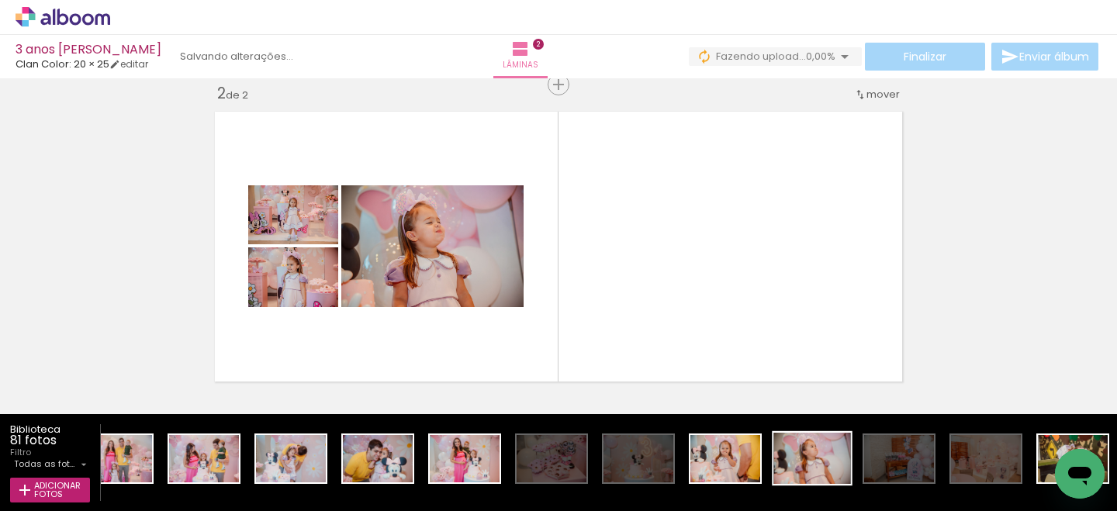
scroll to position [0, 1456]
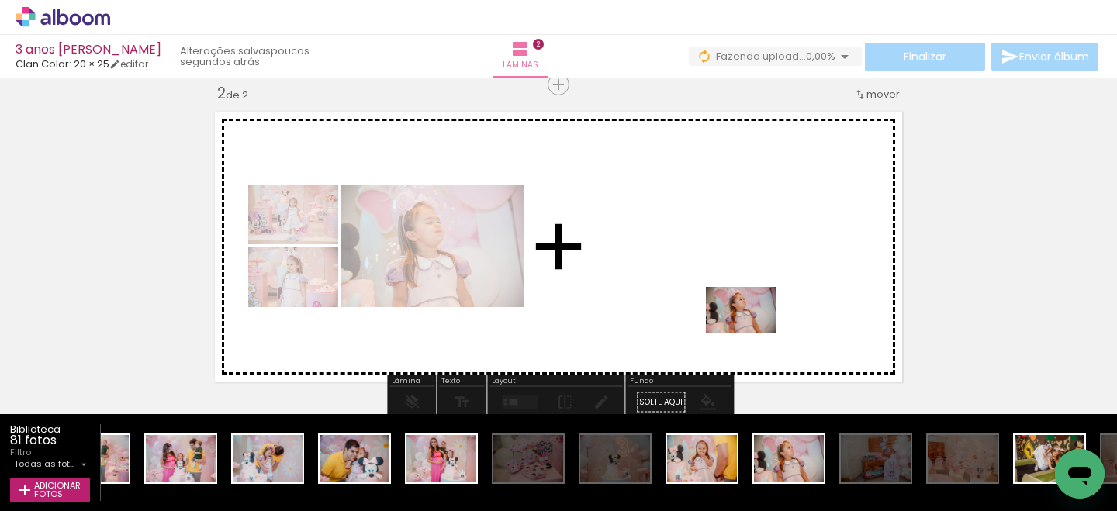
drag, startPoint x: 781, startPoint y: 465, endPoint x: 752, endPoint y: 333, distance: 134.9
click at [752, 333] on quentale-workspace at bounding box center [558, 255] width 1117 height 511
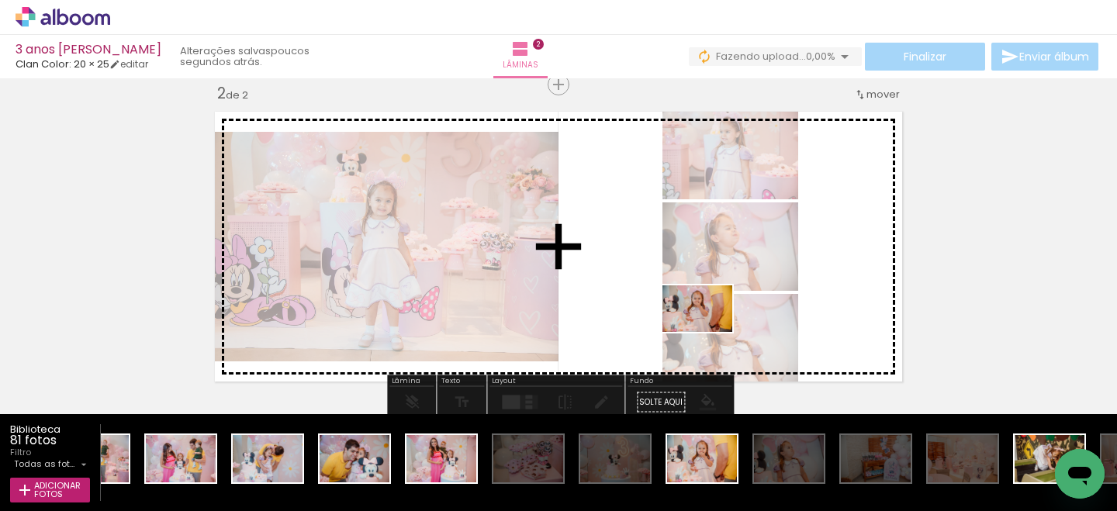
drag, startPoint x: 714, startPoint y: 482, endPoint x: 708, endPoint y: 332, distance: 150.6
click at [708, 332] on quentale-workspace at bounding box center [558, 255] width 1117 height 511
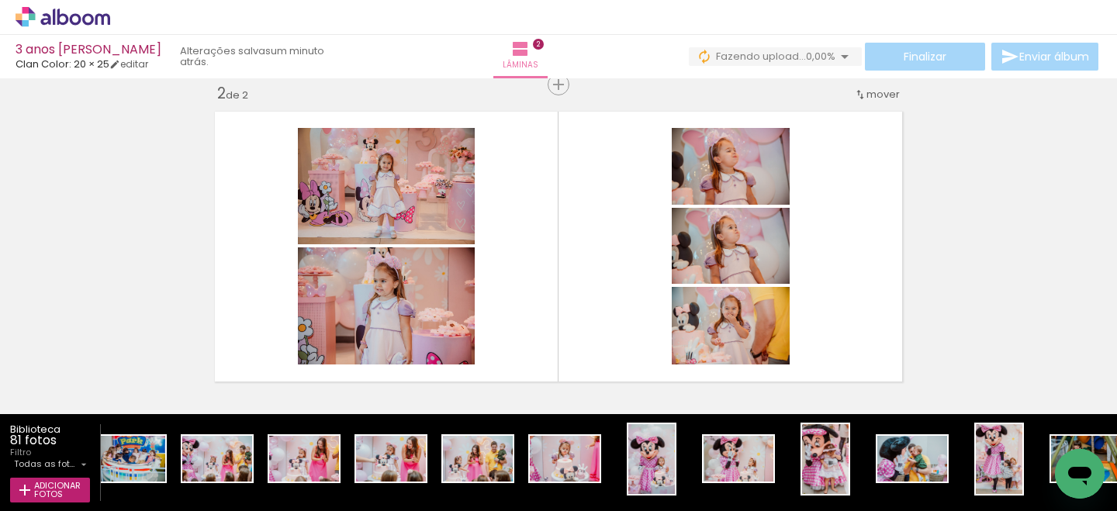
scroll to position [0, 5504]
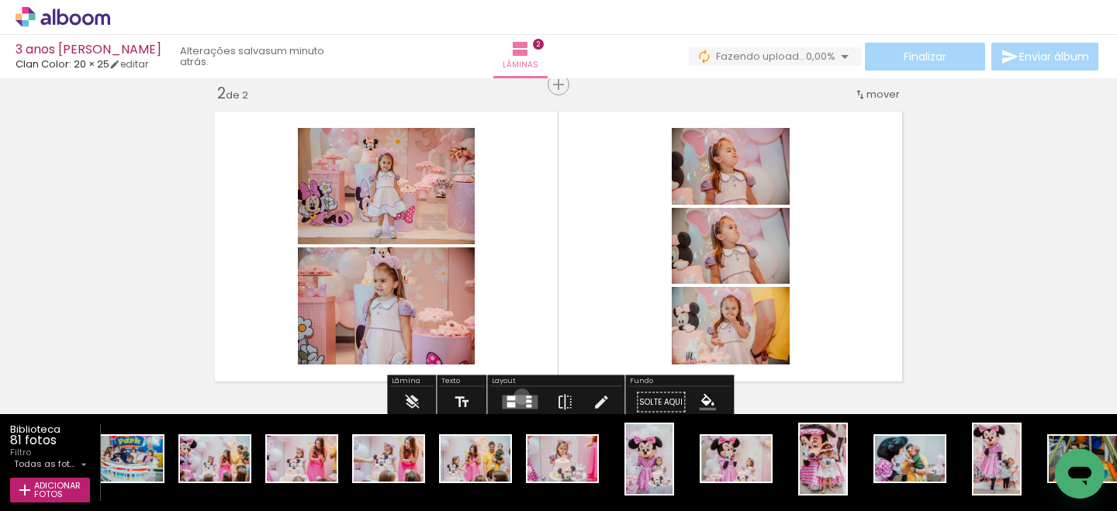
click at [518, 396] on quentale-layouter at bounding box center [520, 403] width 36 height 14
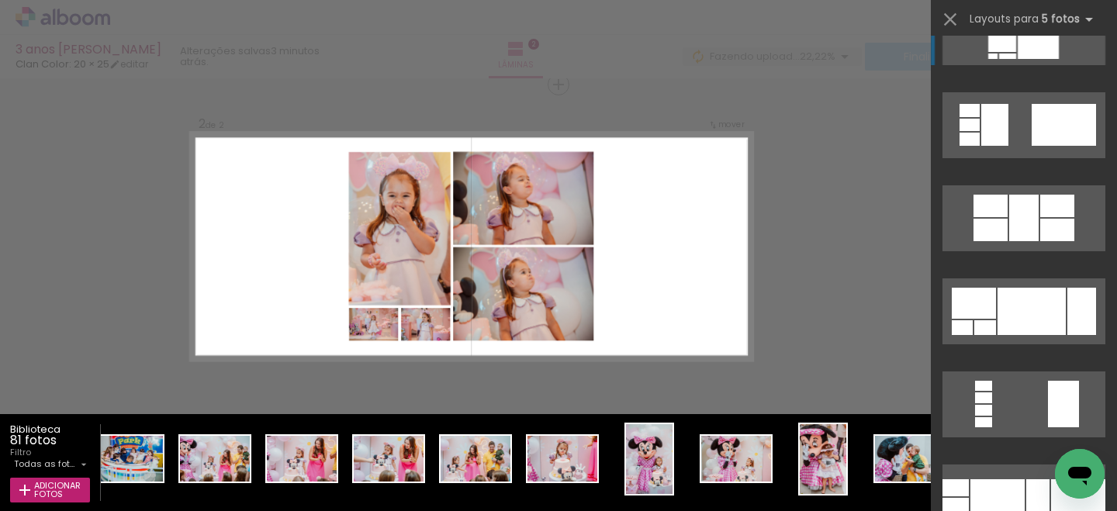
scroll to position [11313, 0]
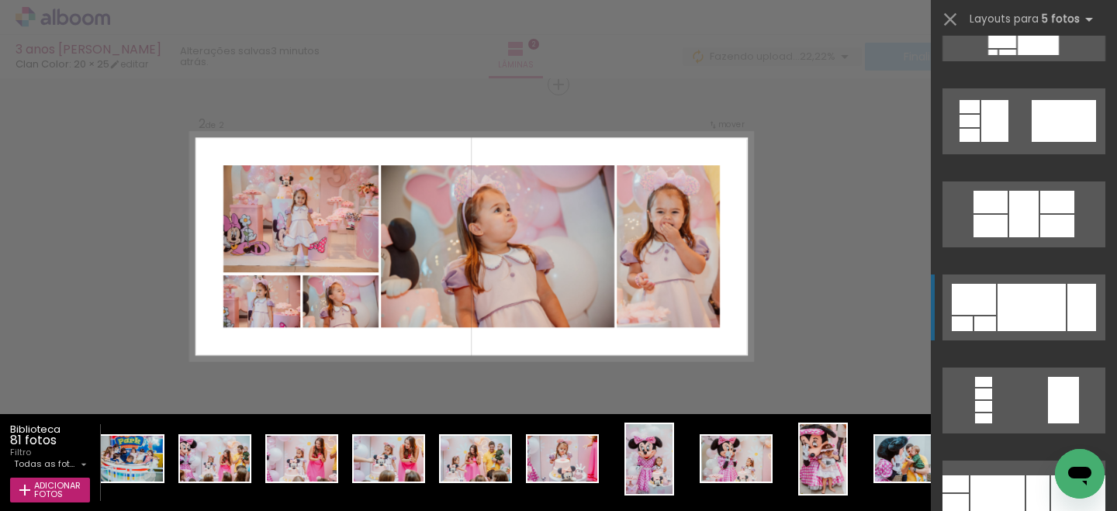
click at [1052, 295] on div at bounding box center [1031, 307] width 68 height 47
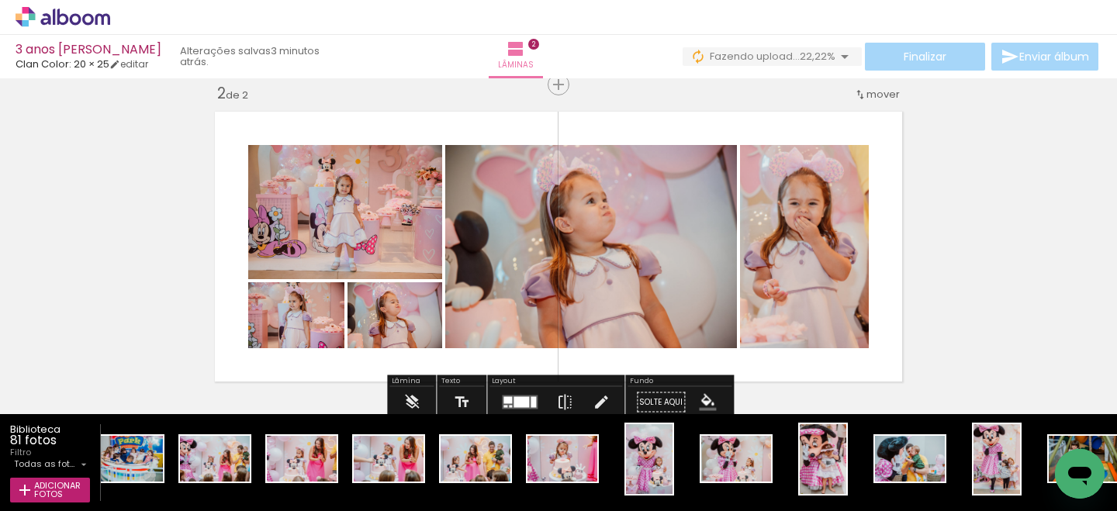
click at [699, 399] on iron-icon "color picker" at bounding box center [707, 402] width 17 height 17
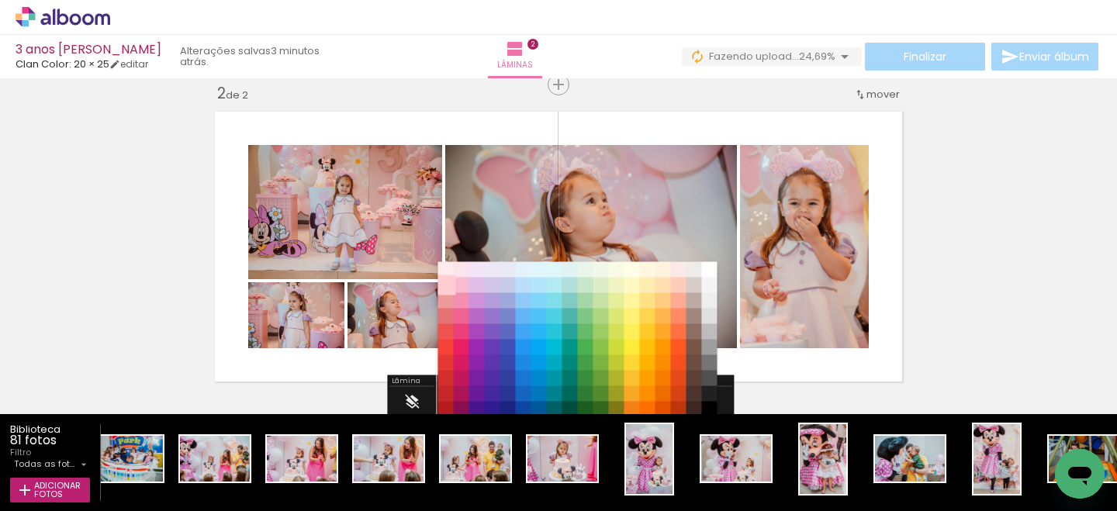
click at [446, 281] on paper-item "#ffcdd2" at bounding box center [446, 286] width 16 height 16
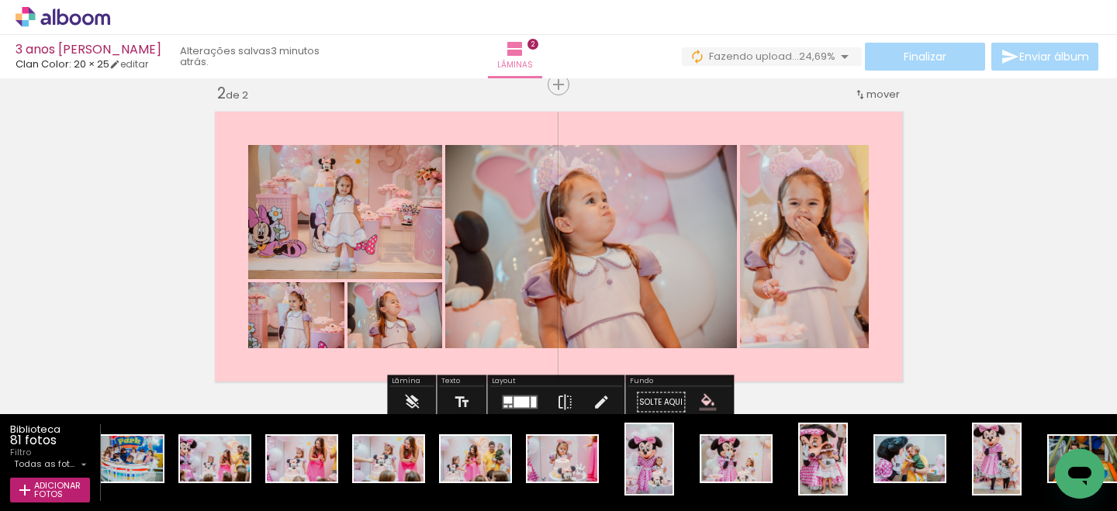
click at [700, 400] on iron-icon "color picker" at bounding box center [707, 402] width 17 height 17
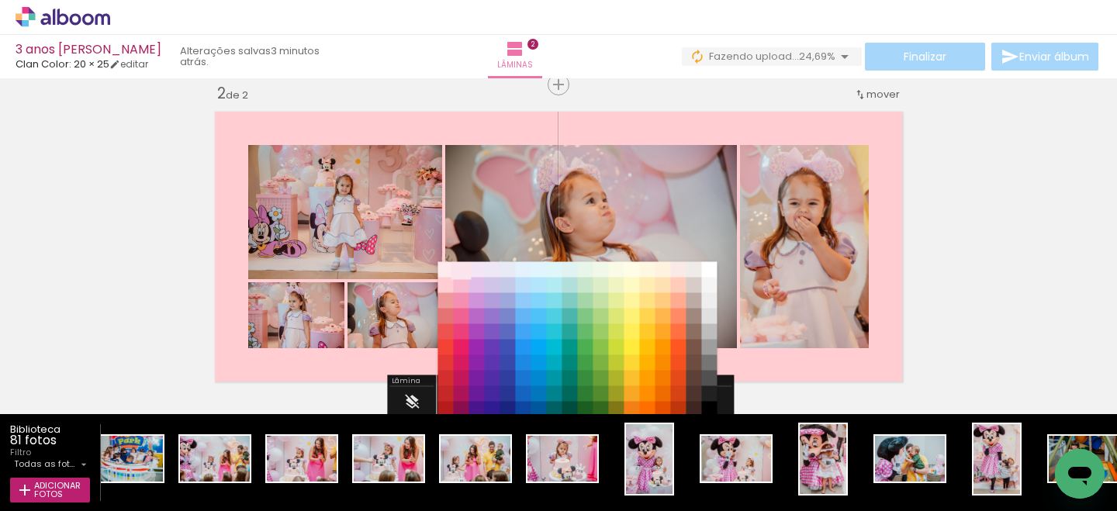
click at [459, 271] on paper-item "#fce4ec" at bounding box center [462, 270] width 16 height 16
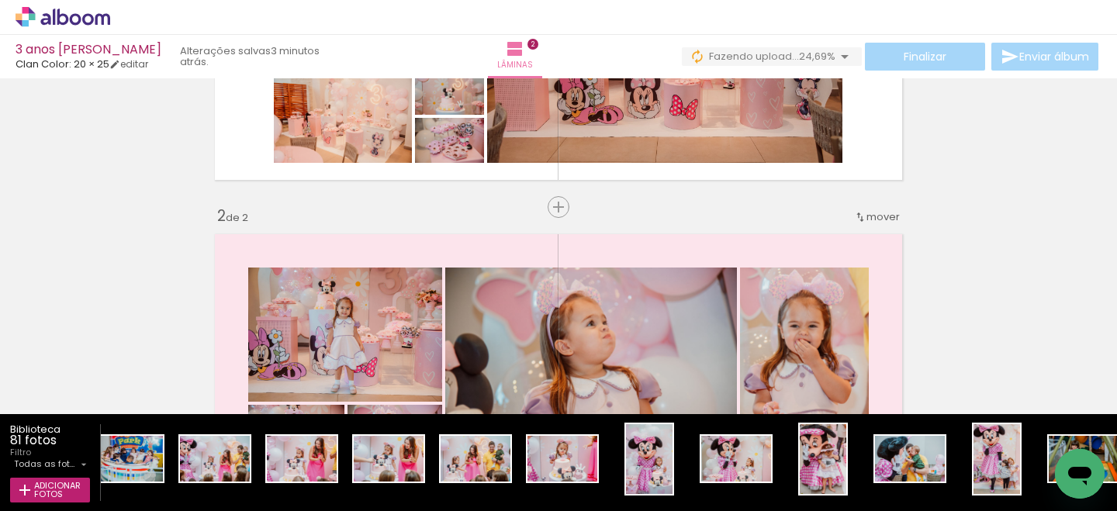
scroll to position [74, 0]
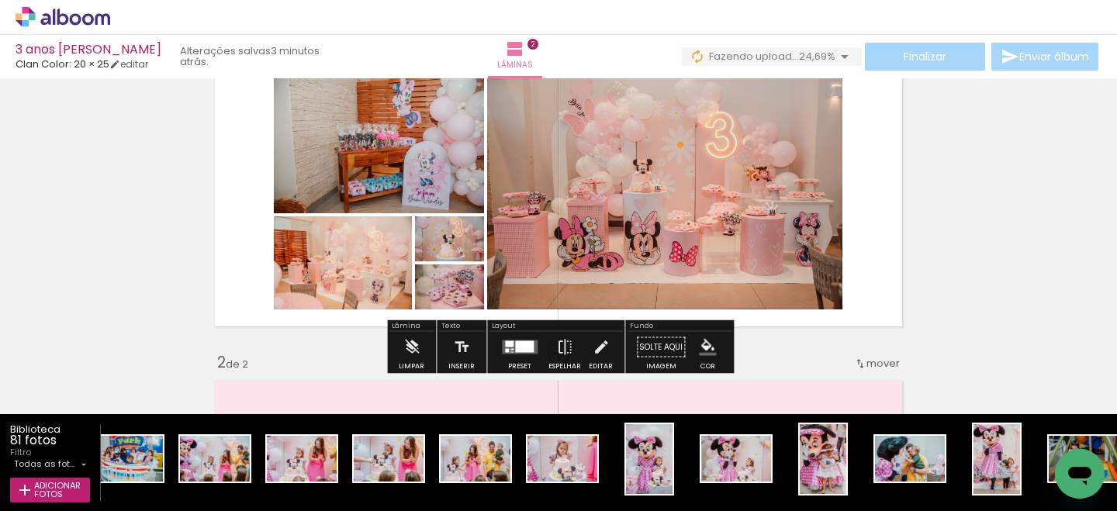
click at [700, 350] on iron-icon "color picker" at bounding box center [707, 347] width 17 height 17
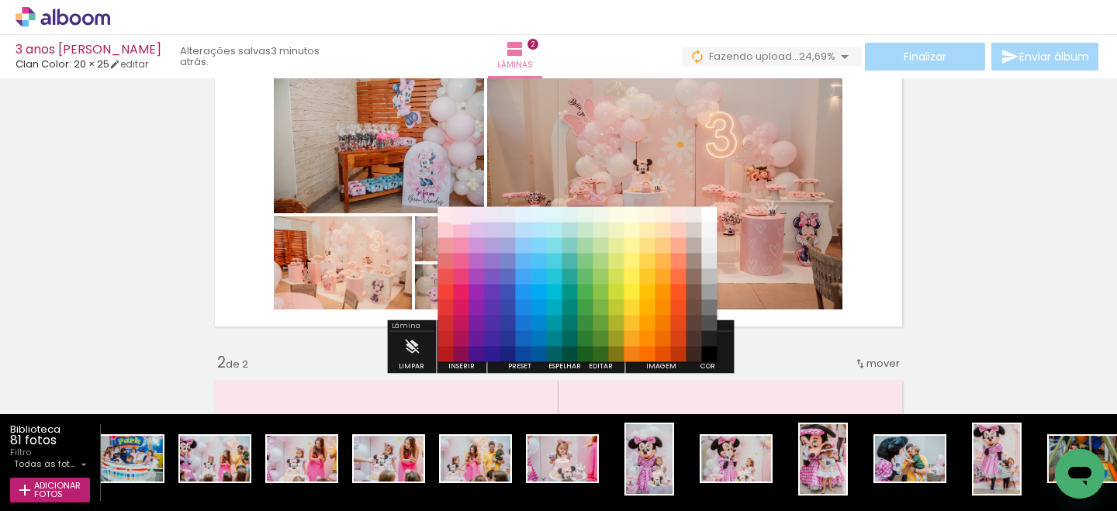
click at [457, 209] on paper-item "#fce4ec" at bounding box center [462, 215] width 16 height 16
click at [444, 211] on paper-item "#ffebee" at bounding box center [446, 215] width 16 height 16
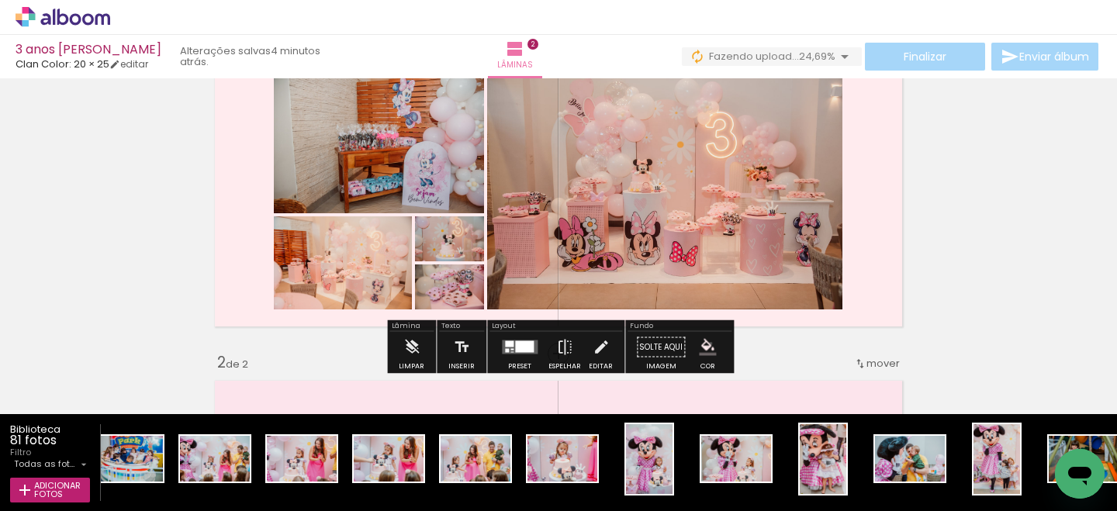
click at [705, 344] on iron-icon "color picker" at bounding box center [707, 347] width 17 height 17
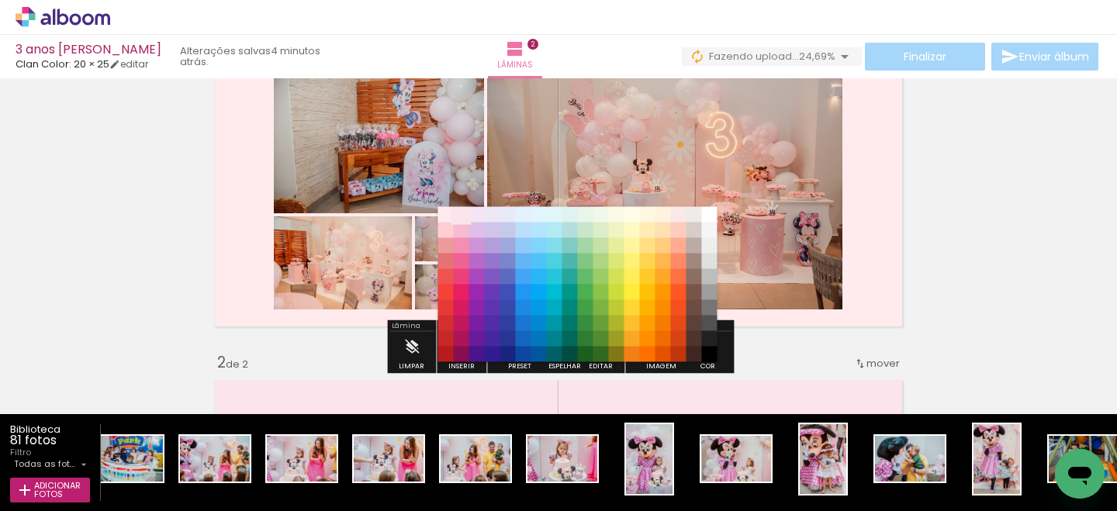
click at [462, 212] on paper-item "#fce4ec" at bounding box center [462, 215] width 16 height 16
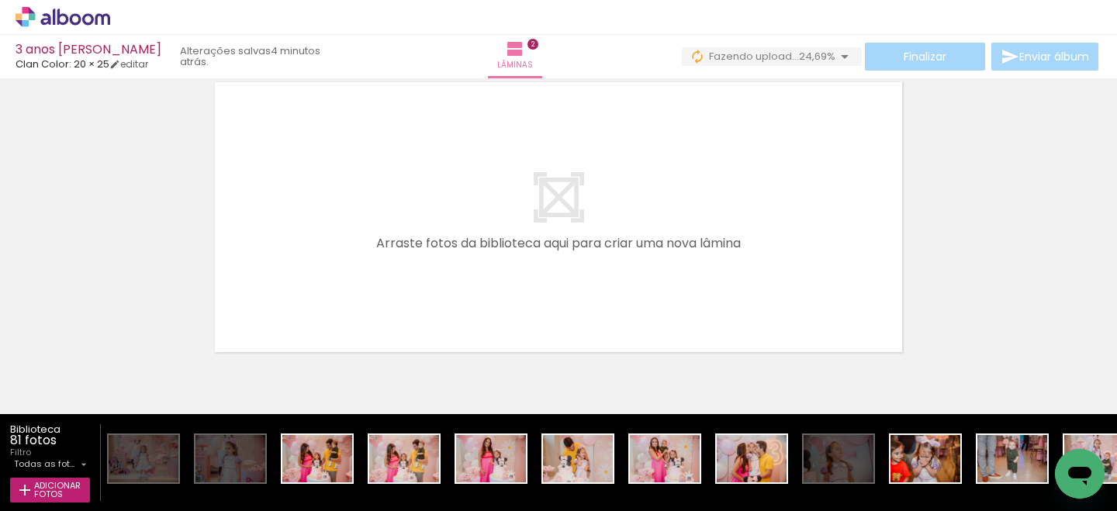
scroll to position [0, 0]
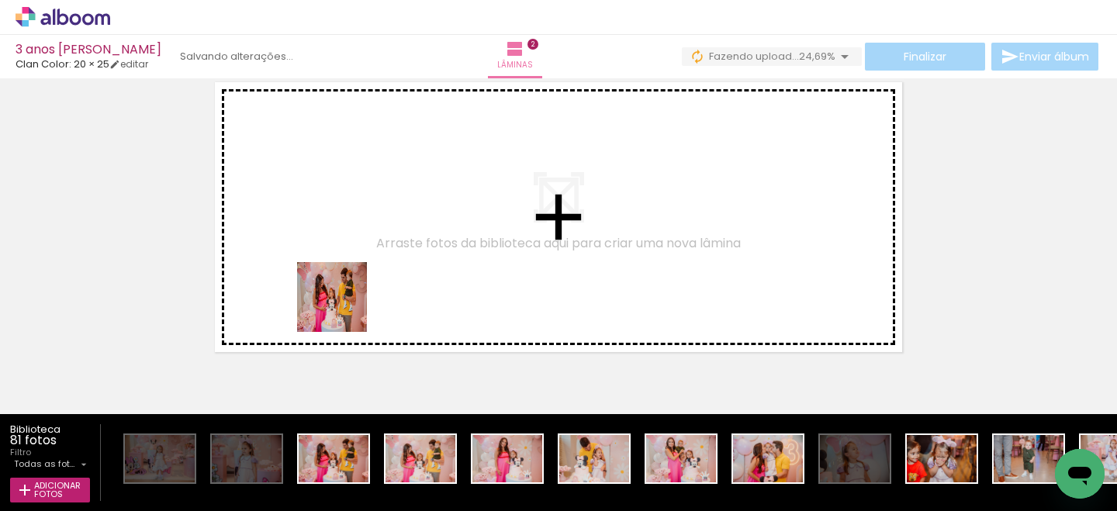
drag, startPoint x: 342, startPoint y: 475, endPoint x: 356, endPoint y: 262, distance: 213.0
click at [356, 262] on quentale-workspace at bounding box center [558, 255] width 1117 height 511
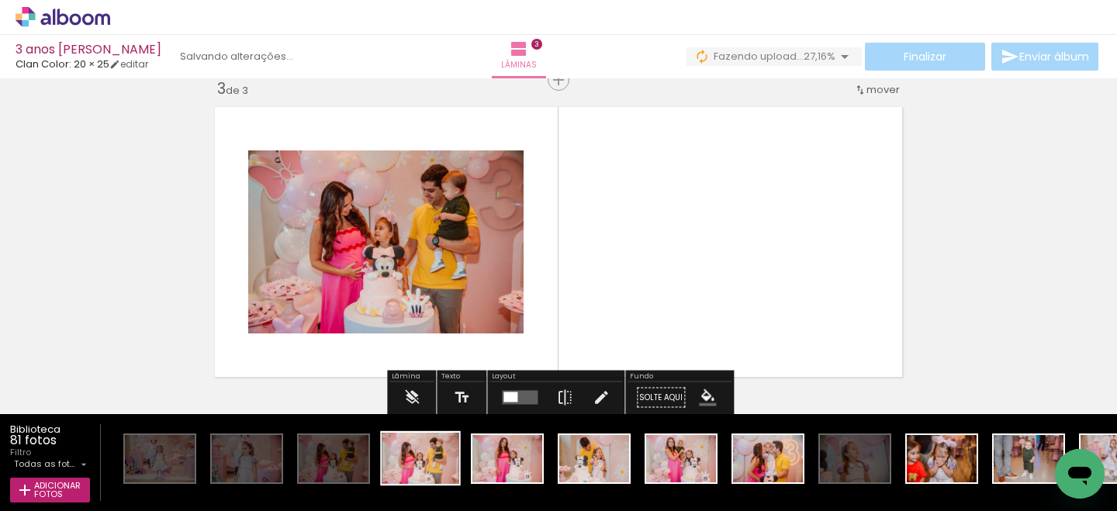
scroll to position [668, 0]
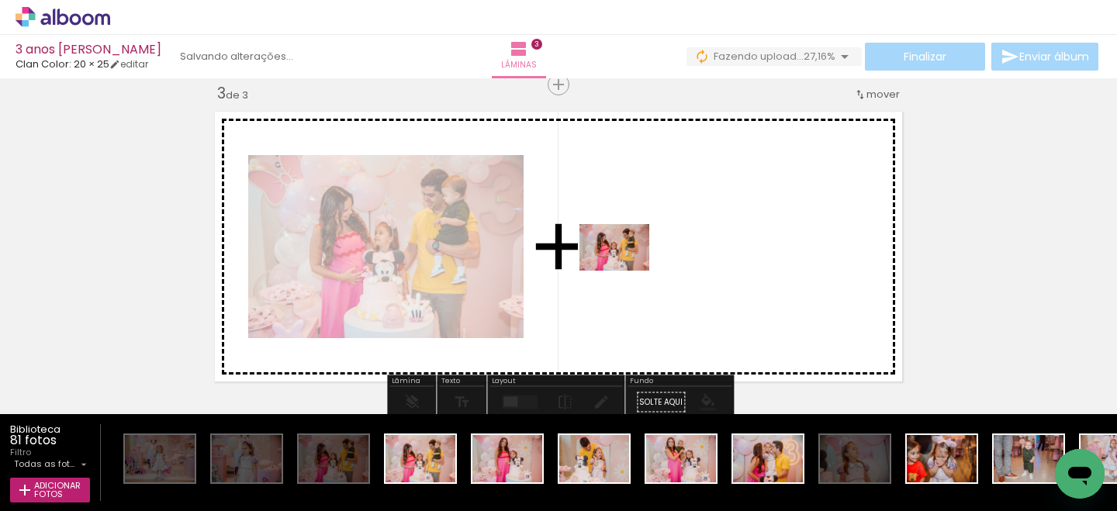
drag, startPoint x: 423, startPoint y: 471, endPoint x: 626, endPoint y: 271, distance: 285.2
click at [626, 271] on quentale-workspace at bounding box center [558, 255] width 1117 height 511
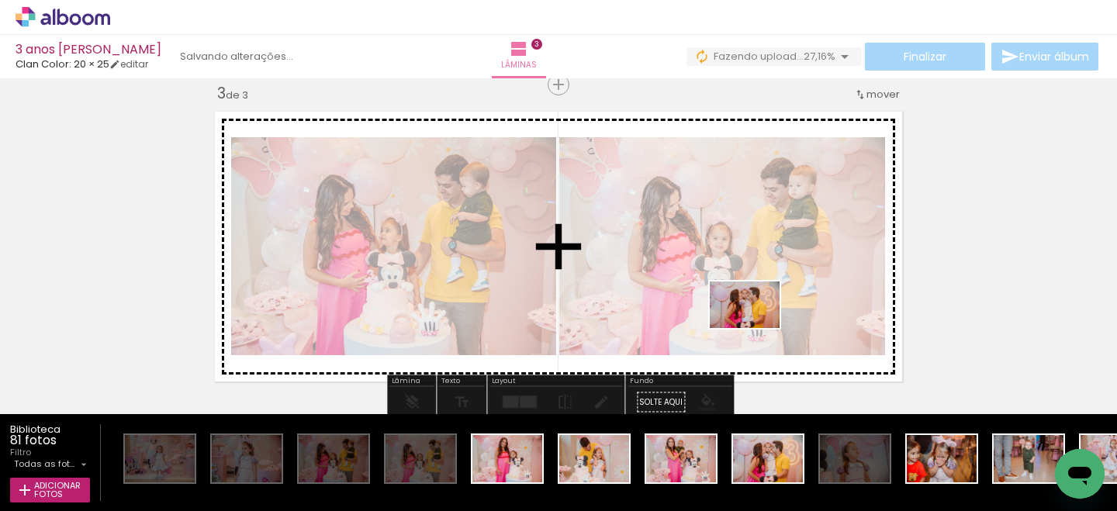
drag, startPoint x: 777, startPoint y: 471, endPoint x: 756, endPoint y: 328, distance: 144.2
click at [756, 328] on quentale-workspace at bounding box center [558, 255] width 1117 height 511
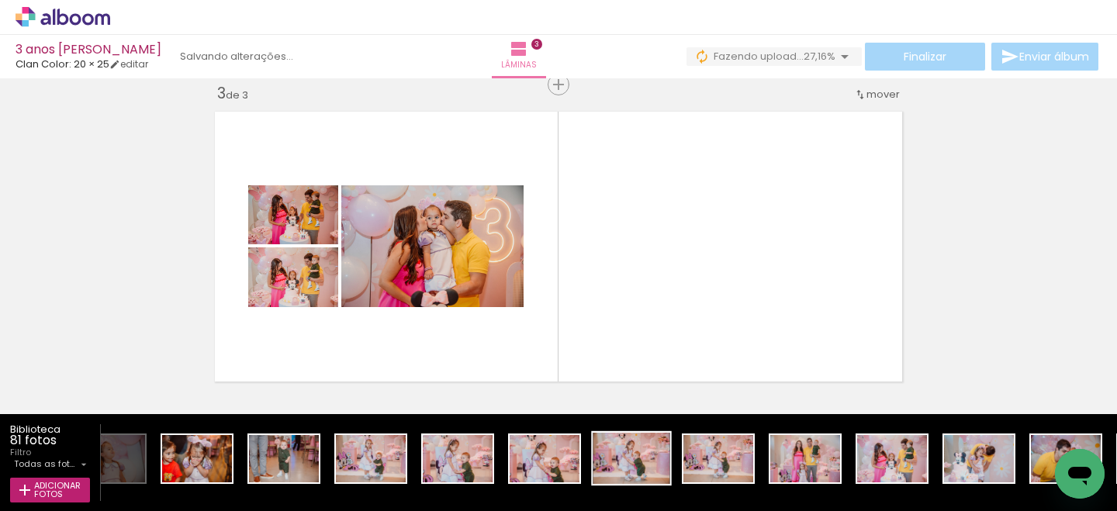
scroll to position [0, 772]
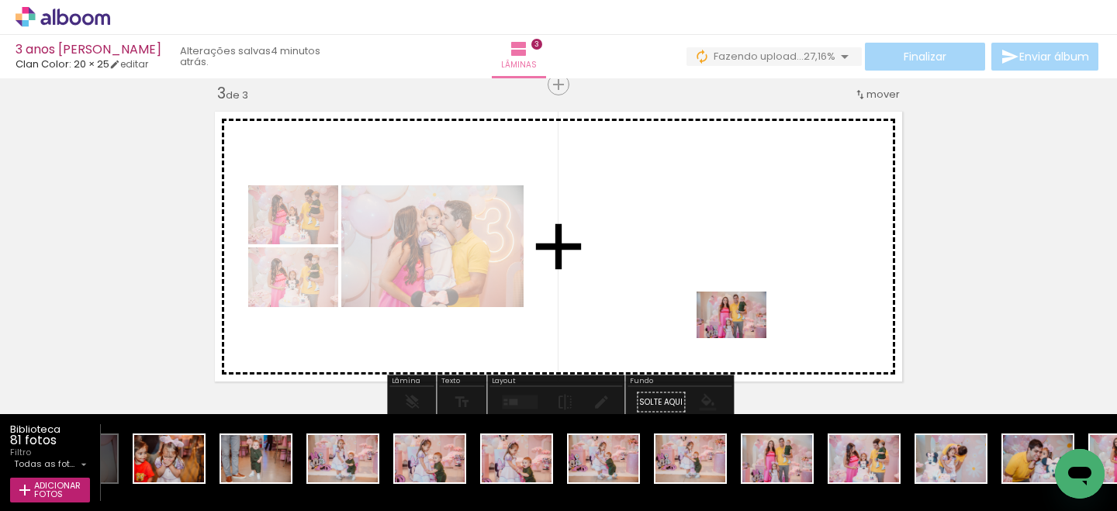
drag, startPoint x: 779, startPoint y: 465, endPoint x: 743, endPoint y: 338, distance: 131.6
click at [743, 338] on quentale-workspace at bounding box center [558, 255] width 1117 height 511
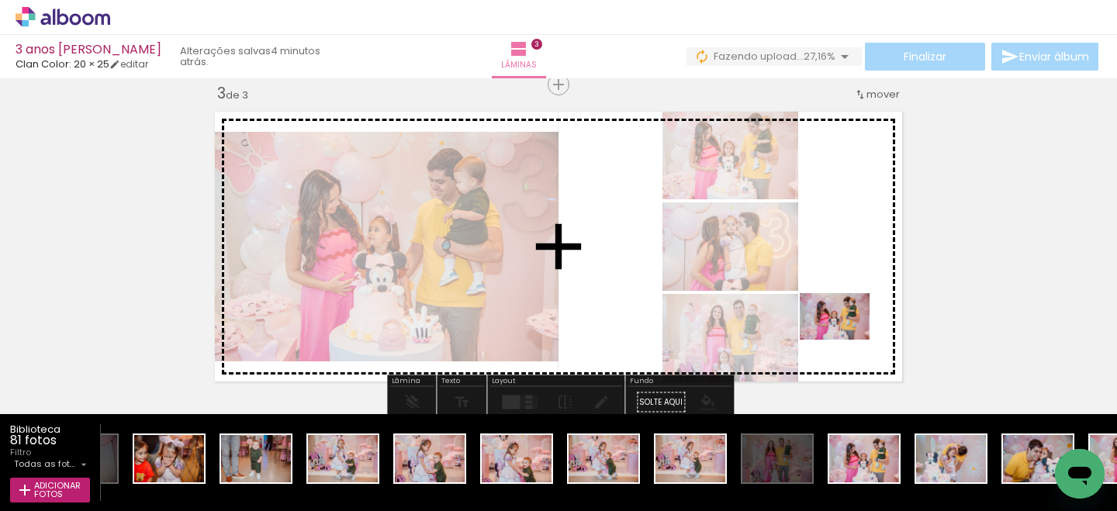
drag, startPoint x: 881, startPoint y: 472, endPoint x: 843, endPoint y: 337, distance: 140.2
click at [845, 337] on quentale-workspace at bounding box center [558, 255] width 1117 height 511
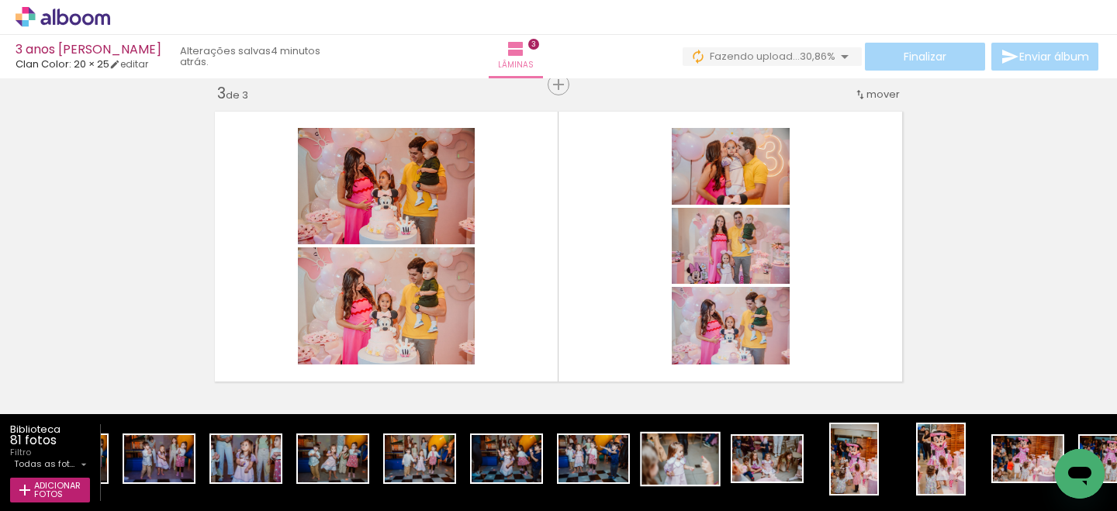
scroll to position [0, 3609]
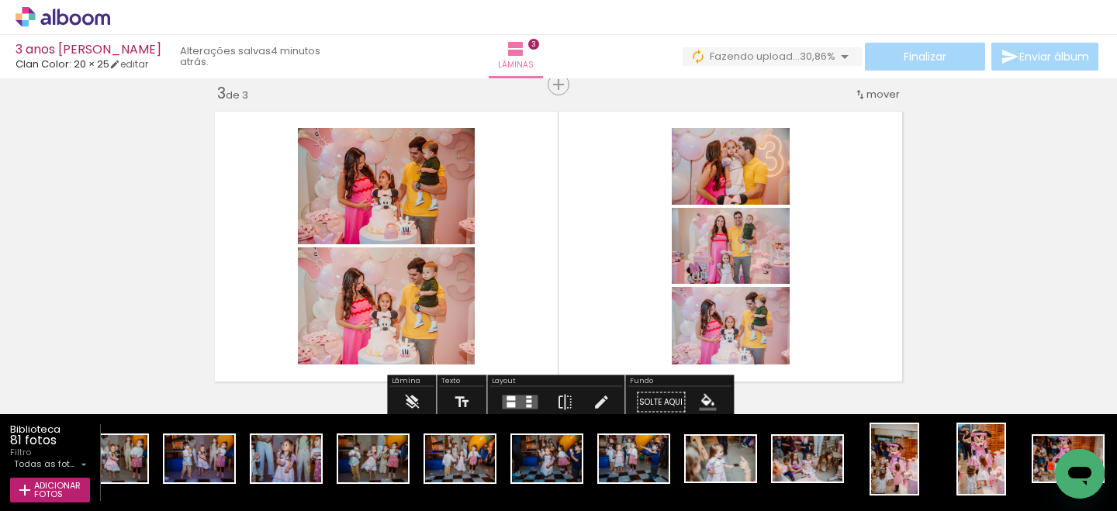
click at [705, 399] on iron-icon "color picker" at bounding box center [707, 402] width 17 height 17
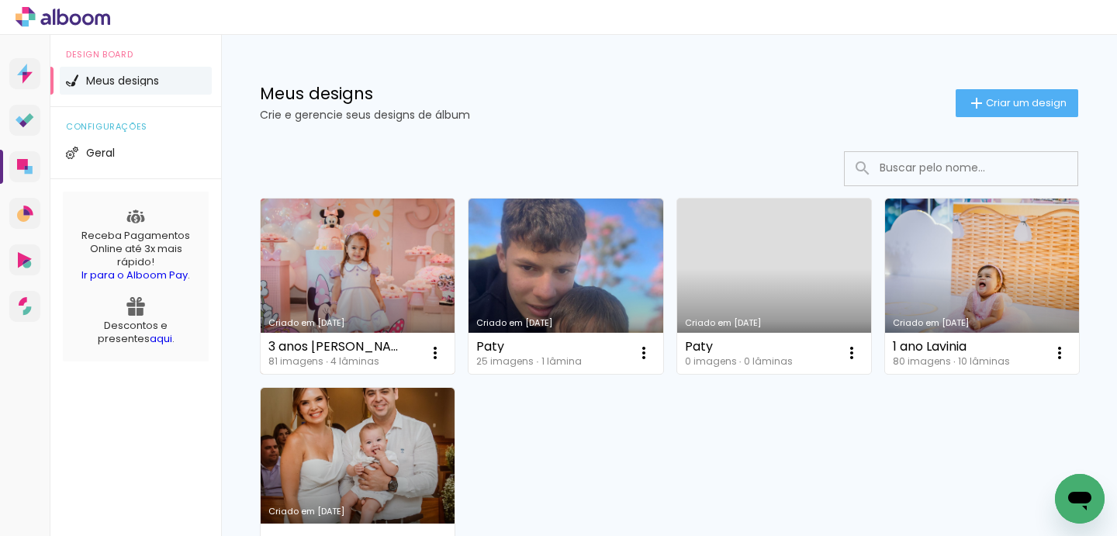
click at [385, 249] on link "Criado em [DATE]" at bounding box center [358, 286] width 194 height 175
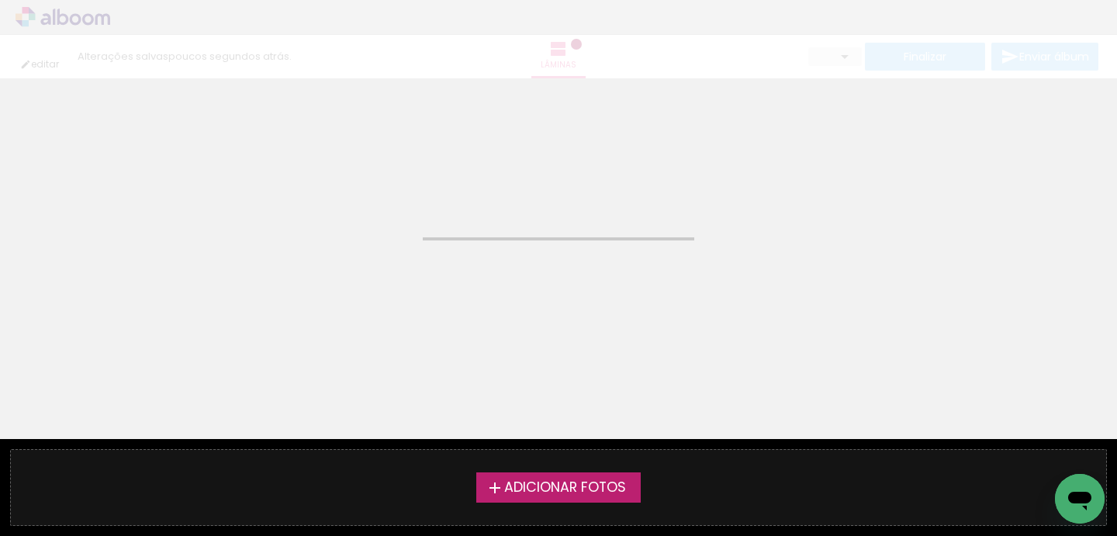
click at [476, 342] on neon-animated-pages "Confirmar Cancelar" at bounding box center [558, 307] width 1117 height 458
